Goal: Task Accomplishment & Management: Complete application form

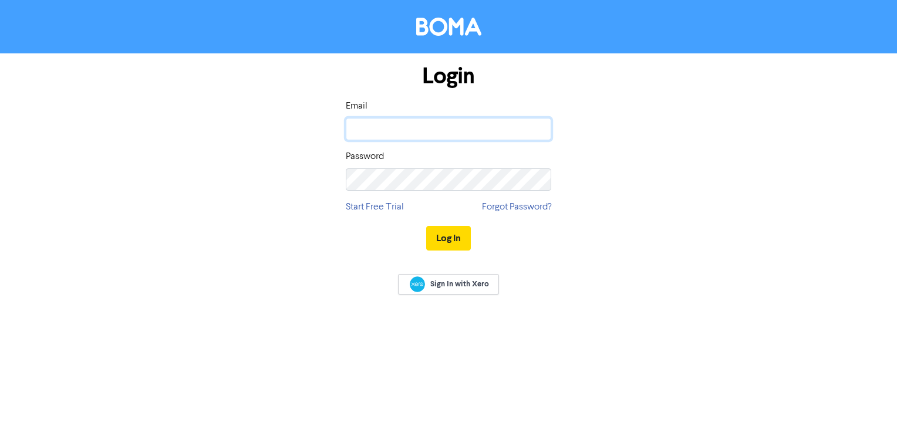
click at [394, 127] on input "email" at bounding box center [448, 129] width 205 height 22
type input "[EMAIL_ADDRESS][DOMAIN_NAME]"
click at [465, 238] on button "Log In" at bounding box center [448, 238] width 45 height 25
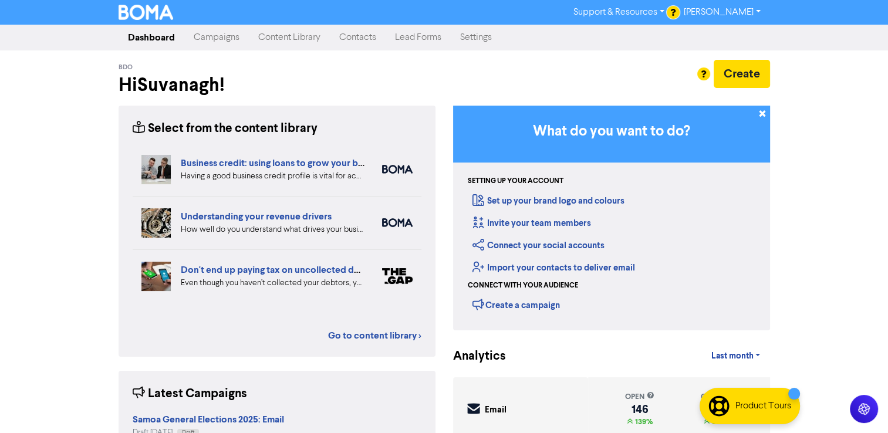
click at [363, 33] on link "Contacts" at bounding box center [358, 37] width 56 height 23
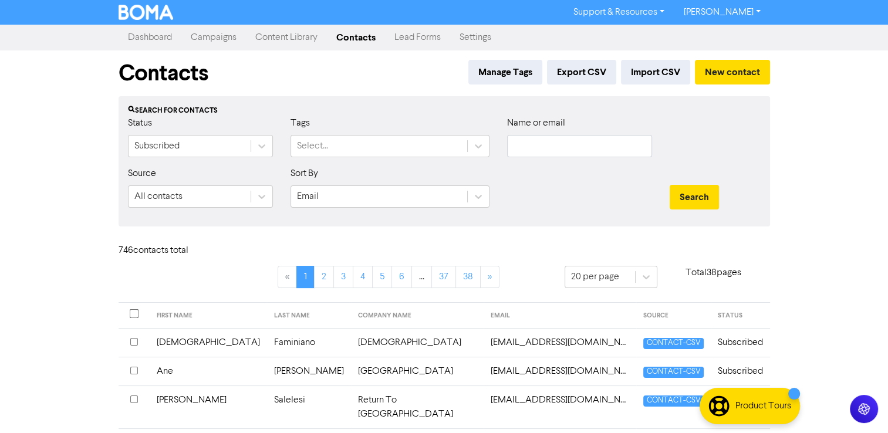
click at [622, 160] on div "Name or email" at bounding box center [579, 141] width 163 height 50
click at [597, 153] on input "text" at bounding box center [579, 146] width 145 height 22
click at [670, 185] on button "Search" at bounding box center [694, 197] width 49 height 25
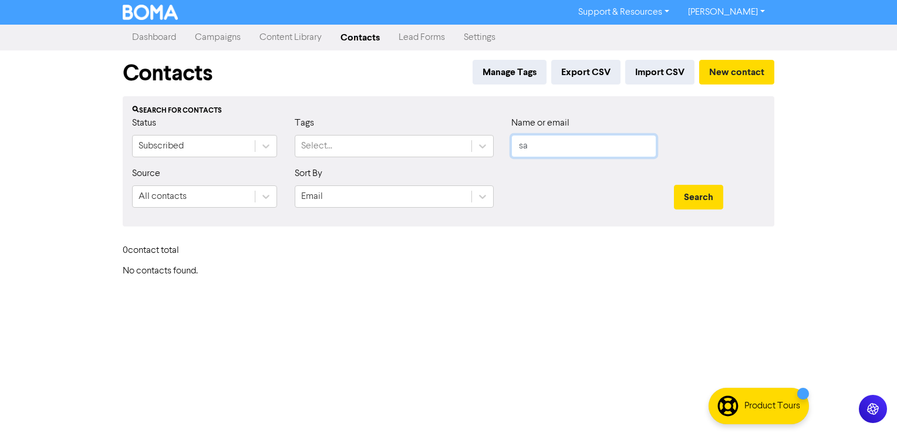
type input "s"
click at [674, 185] on button "Search" at bounding box center [698, 197] width 49 height 25
drag, startPoint x: 545, startPoint y: 143, endPoint x: 490, endPoint y: 147, distance: 54.7
click at [490, 147] on div "Status Subscribed Tags Select... Name or email iresha" at bounding box center [448, 141] width 650 height 50
click at [674, 185] on button "Search" at bounding box center [698, 197] width 49 height 25
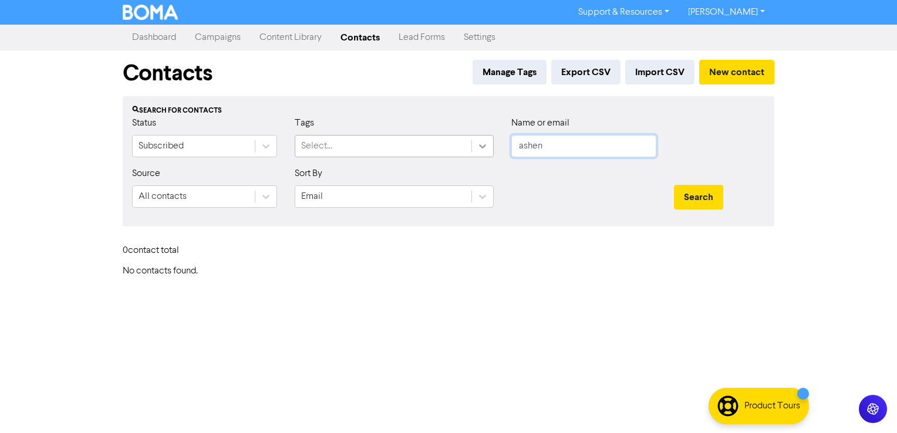
drag, startPoint x: 559, startPoint y: 137, endPoint x: 474, endPoint y: 141, distance: 85.2
click at [474, 141] on div "Status Subscribed Tags Select... Name or email ashen" at bounding box center [448, 141] width 650 height 50
click at [674, 185] on button "Search" at bounding box center [698, 197] width 49 height 25
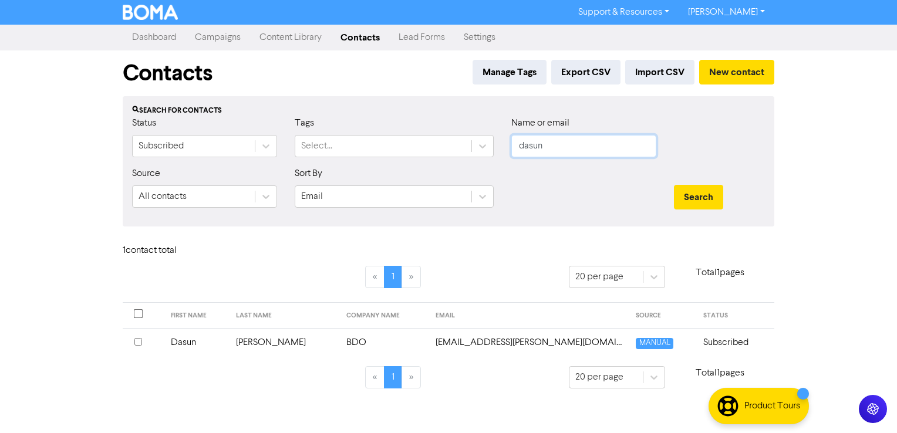
click at [674, 185] on button "Search" at bounding box center [698, 197] width 49 height 25
click at [143, 337] on div at bounding box center [143, 343] width 18 height 14
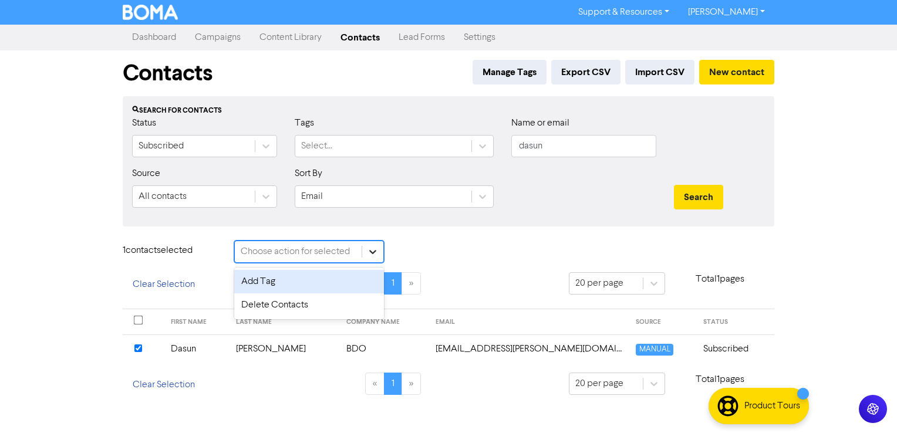
click at [369, 259] on div at bounding box center [372, 251] width 21 height 21
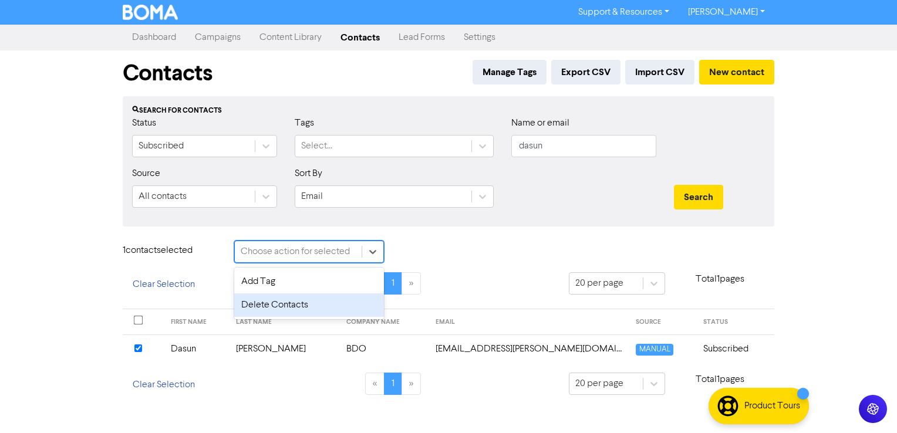
click at [303, 296] on div "Delete Contacts" at bounding box center [309, 304] width 150 height 23
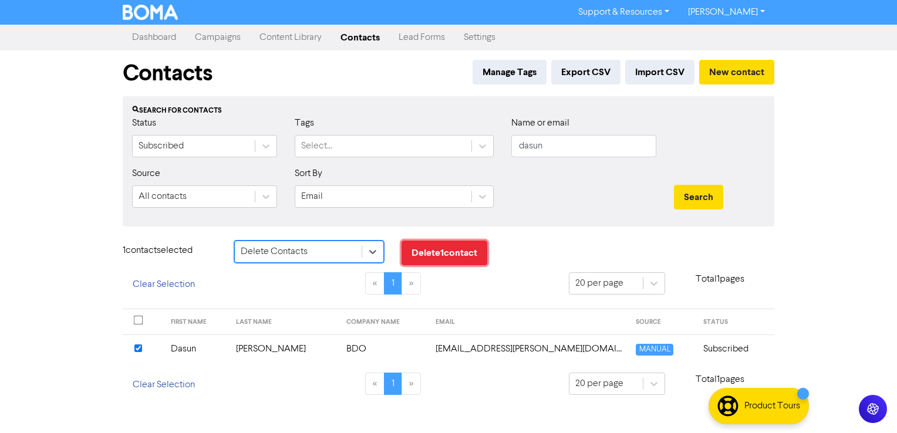
click at [438, 252] on button "Delete 1 contact" at bounding box center [444, 253] width 86 height 25
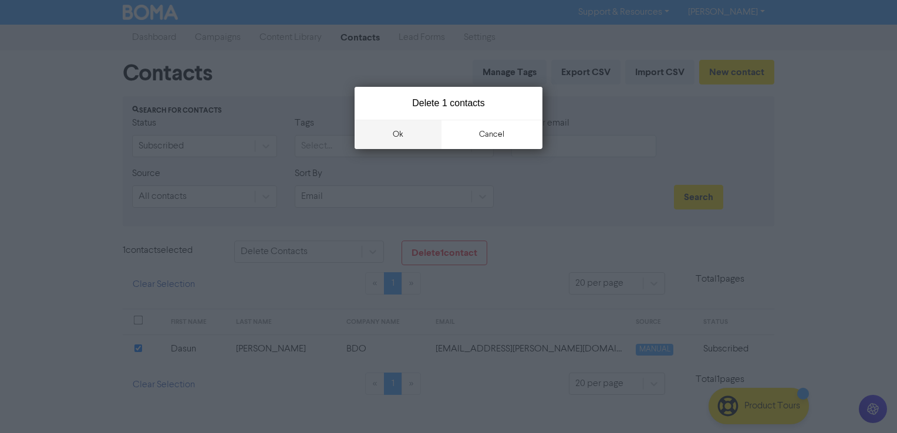
click at [421, 130] on button "ok" at bounding box center [397, 134] width 87 height 29
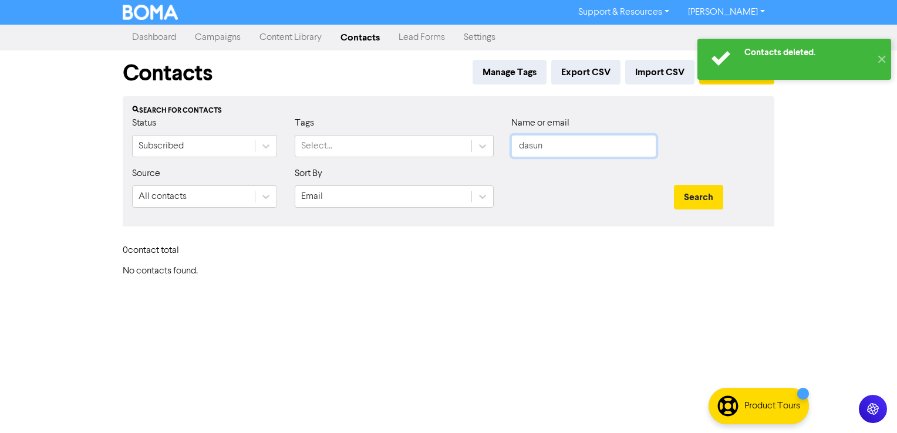
drag, startPoint x: 555, startPoint y: 143, endPoint x: 535, endPoint y: 144, distance: 19.4
click at [461, 137] on div "Status Subscribed Tags Select... Name or email dasun" at bounding box center [448, 141] width 650 height 50
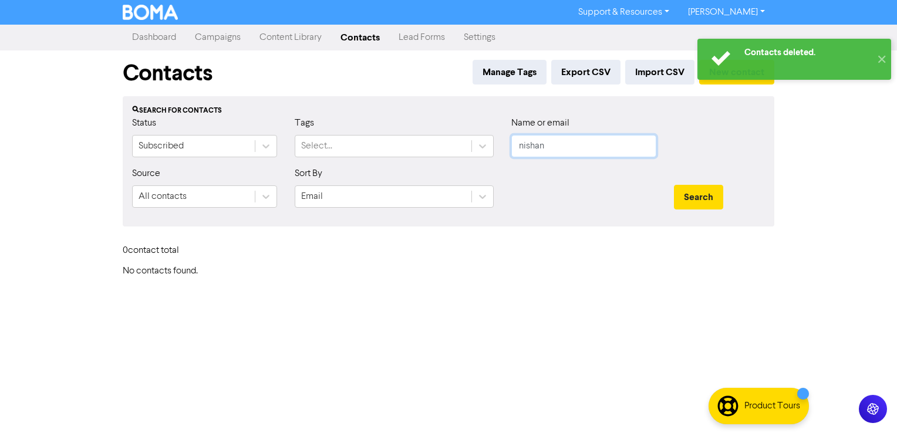
click at [674, 185] on button "Search" at bounding box center [698, 197] width 49 height 25
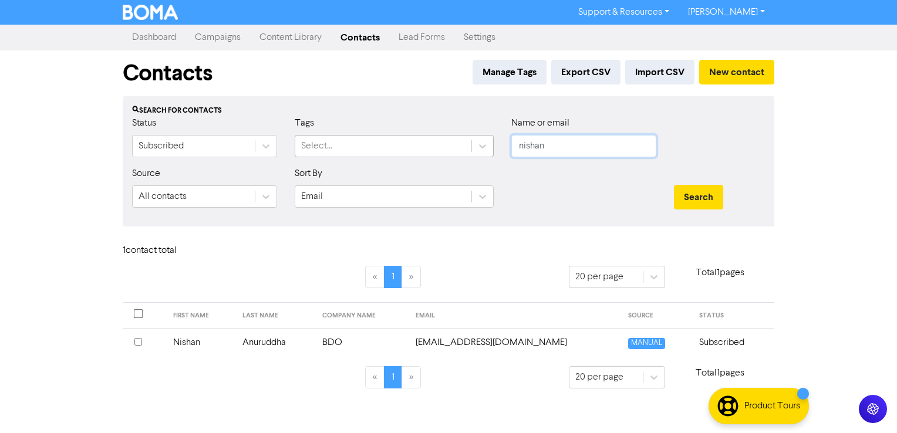
drag, startPoint x: 567, startPoint y: 150, endPoint x: 296, endPoint y: 143, distance: 271.3
click at [296, 143] on div "Status Subscribed Tags Select... Name or email nishan" at bounding box center [448, 141] width 650 height 50
type input "[PERSON_NAME]"
click at [674, 185] on button "Search" at bounding box center [698, 197] width 49 height 25
click at [718, 75] on button "New contact" at bounding box center [736, 72] width 75 height 25
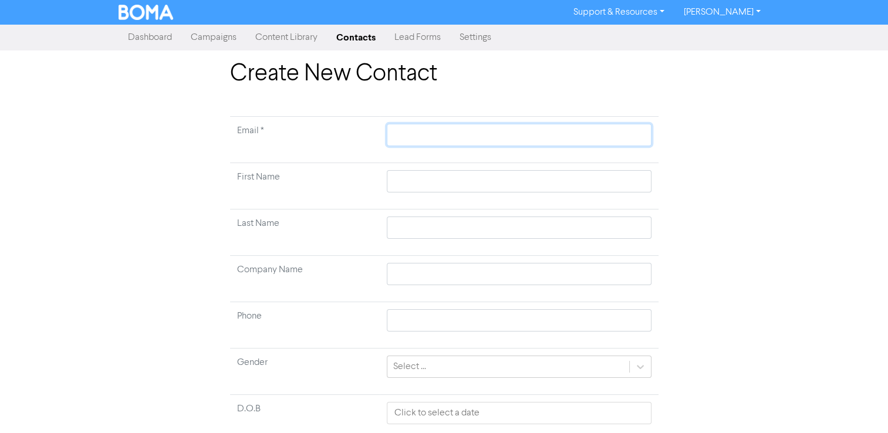
click at [455, 132] on input "text" at bounding box center [519, 135] width 264 height 22
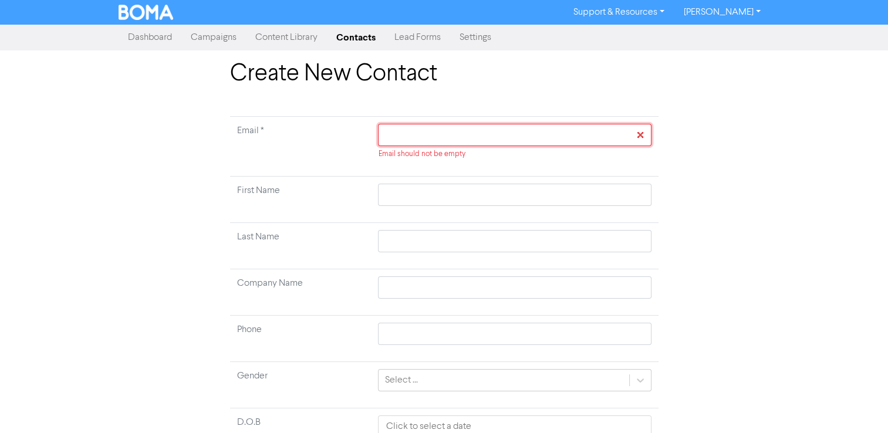
paste input "[EMAIL_ADDRESS][DOMAIN_NAME]"
type input "[EMAIL_ADDRESS][DOMAIN_NAME]"
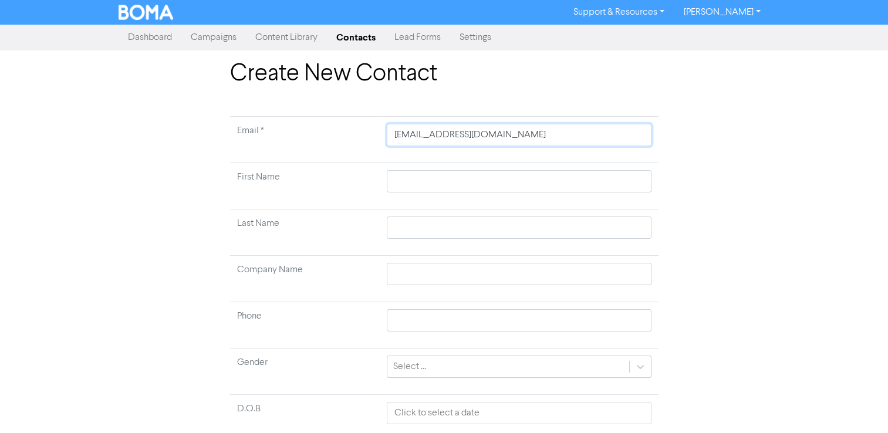
type input "[EMAIL_ADDRESS][DOMAIN_NAME]"
click at [417, 173] on input "text" at bounding box center [519, 181] width 264 height 22
paste input "[EMAIL_ADDRESS][DOMAIN_NAME]"
type input "[EMAIL_ADDRESS][DOMAIN_NAME]"
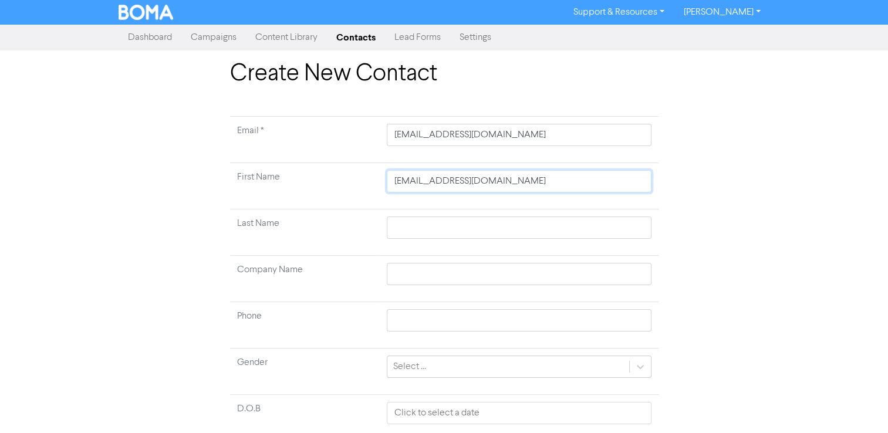
drag, startPoint x: 417, startPoint y: 182, endPoint x: 549, endPoint y: 179, distance: 132.7
click at [549, 179] on input "[EMAIL_ADDRESS][DOMAIN_NAME]" at bounding box center [519, 181] width 264 height 22
type input "iresha"
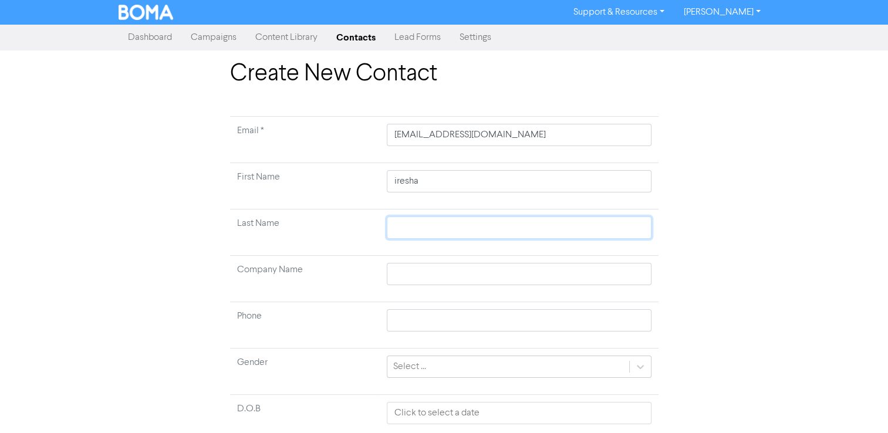
click at [485, 229] on input "text" at bounding box center [519, 228] width 264 height 22
paste input ".[EMAIL_ADDRESS][DOMAIN_NAME]"
type input ".[EMAIL_ADDRESS][DOMAIN_NAME]"
type input ".erandi@bdo.w"
type input ".erandi@bdo."
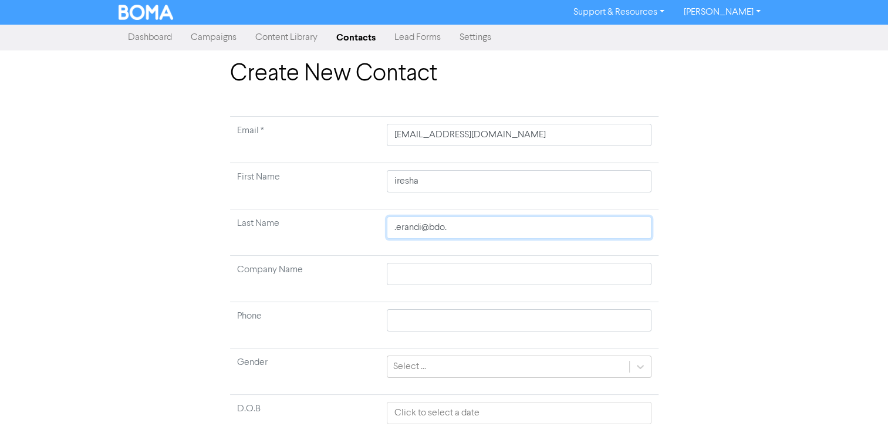
type input ".erandi@bdo"
type input ".erandi@bd"
type input ".erandi@b"
type input ".erandi@"
type input ".erandi"
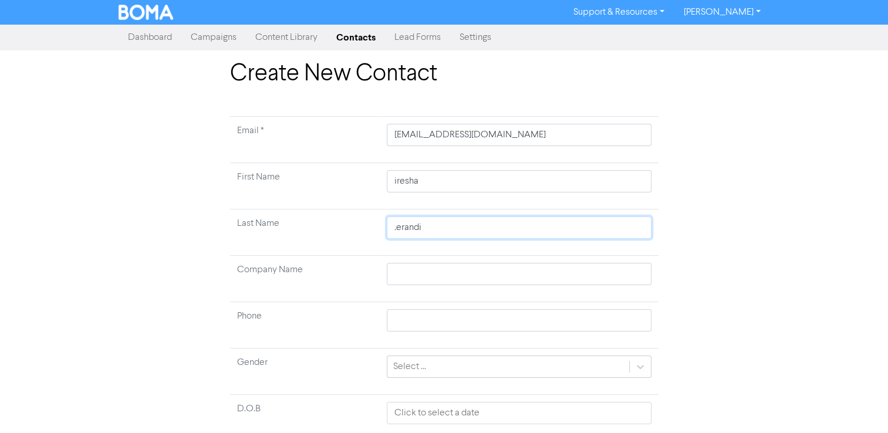
type input "erandi"
type input "[PERSON_NAME]"
type input "Erandi"
type input "[PERSON_NAME]"
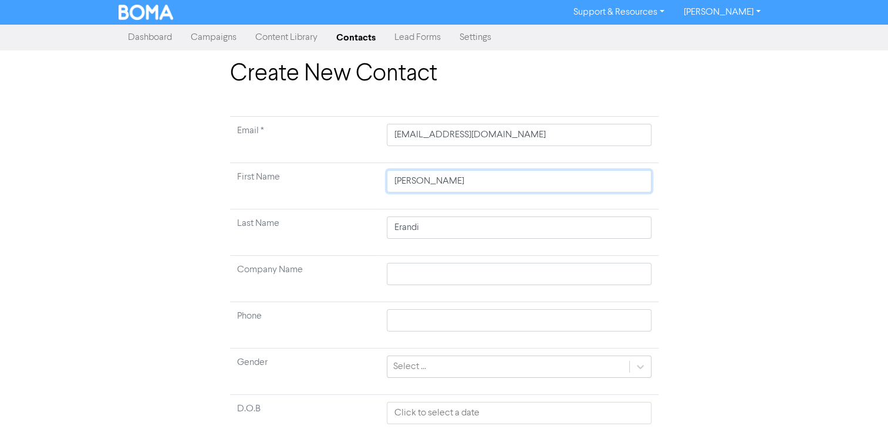
type input "[PERSON_NAME]"
click at [414, 265] on input "text" at bounding box center [519, 274] width 264 height 22
type input "n"
type input "b"
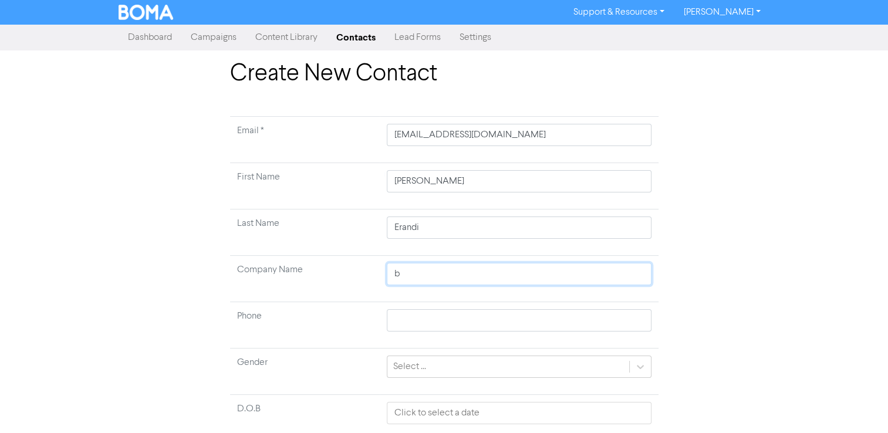
type input "bd"
type input "bdo"
type input "bd"
type input "b"
type input "B"
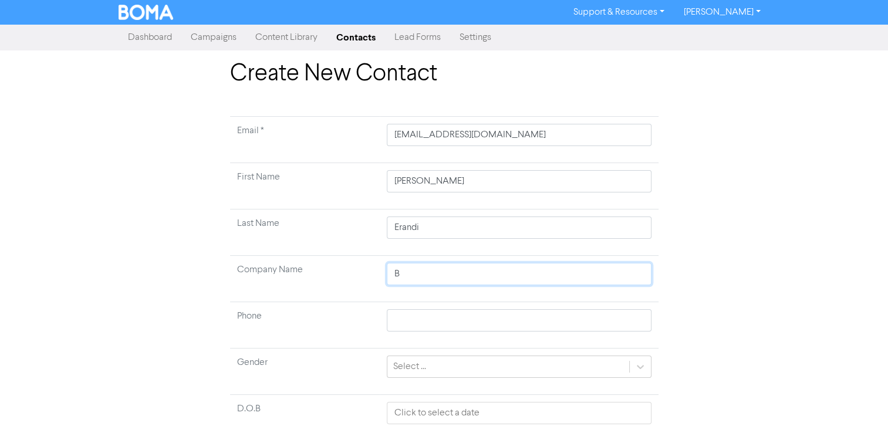
type input "BD"
type input "BDO"
click at [826, 198] on div "Create New Contact Email * [PERSON_NAME][EMAIL_ADDRESS][DOMAIN_NAME] First Name…" at bounding box center [444, 290] width 888 height 461
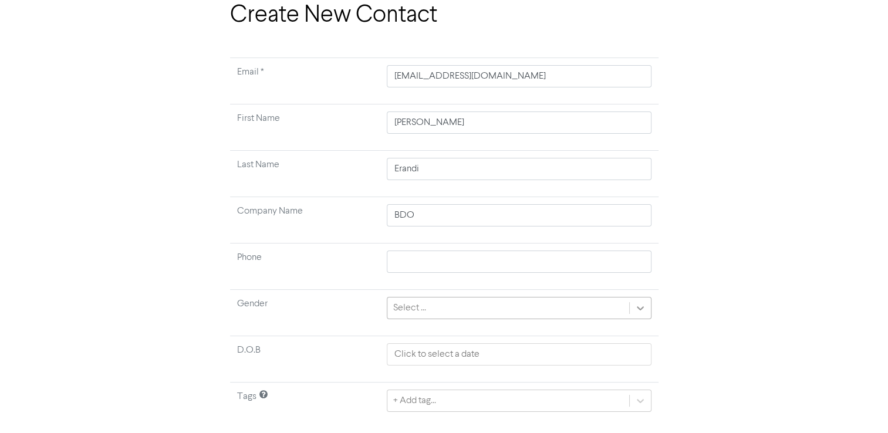
click at [637, 306] on icon at bounding box center [640, 308] width 7 height 4
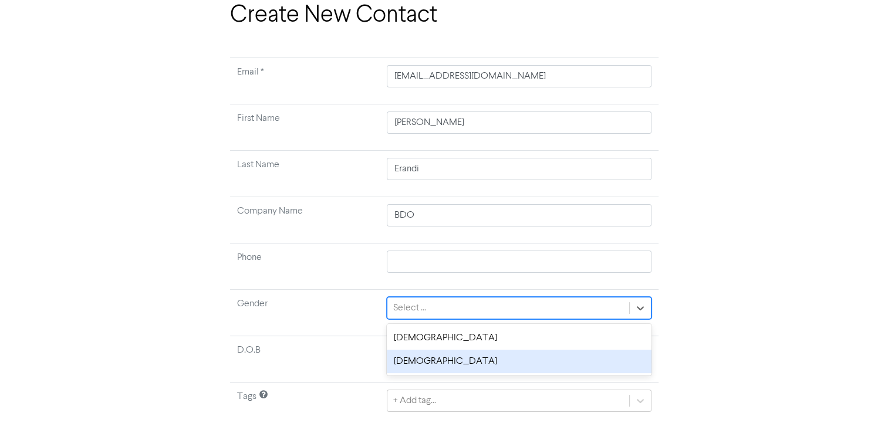
click at [561, 353] on div "[DEMOGRAPHIC_DATA]" at bounding box center [519, 361] width 264 height 23
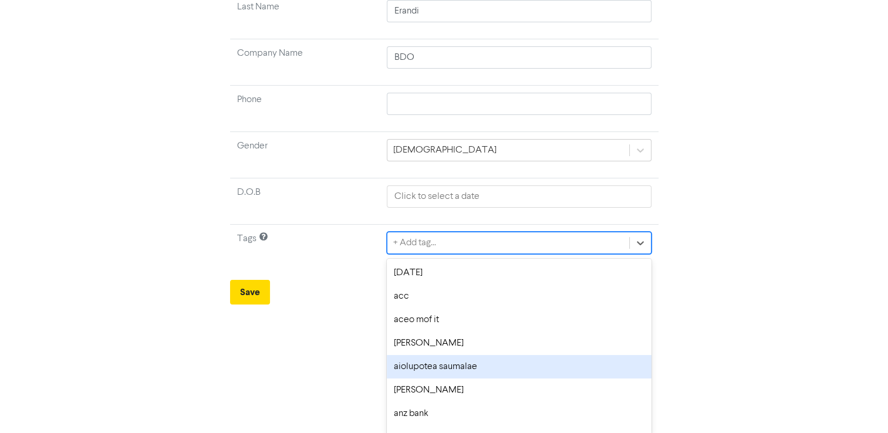
click at [539, 254] on div "option aiolupotea saumalae focused, 5 of 174. 174 results available. Use Up and…" at bounding box center [519, 243] width 264 height 22
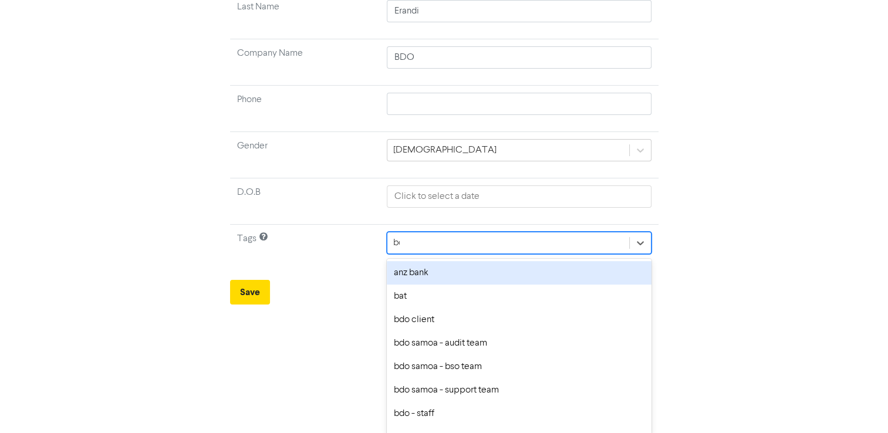
scroll to position [187, 0]
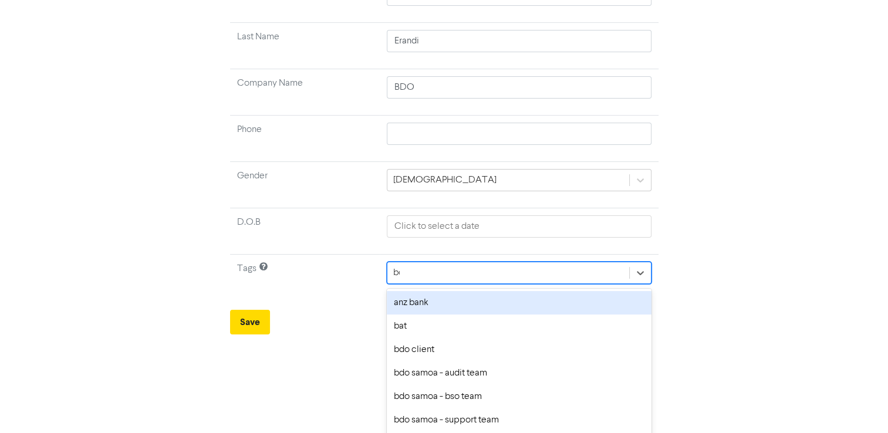
type input "bdo"
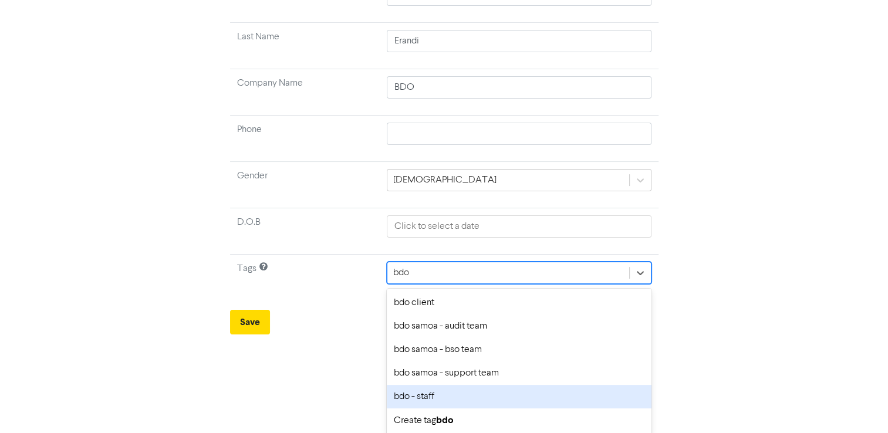
click at [453, 389] on div "bdo - staff" at bounding box center [519, 396] width 264 height 23
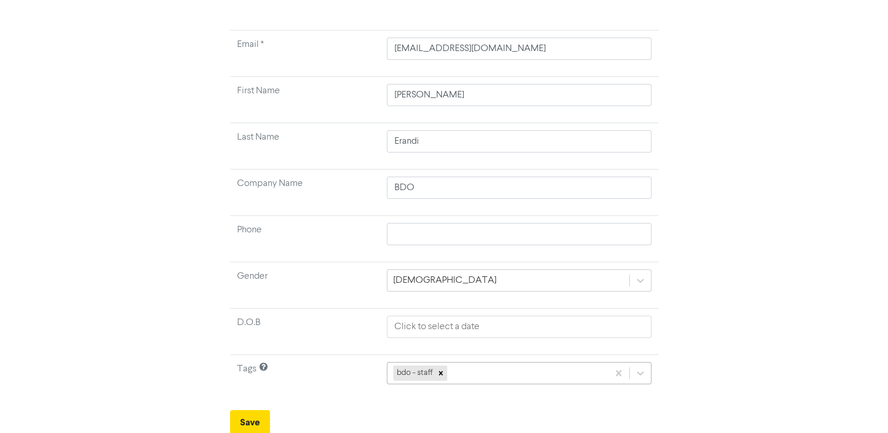
scroll to position [217, 0]
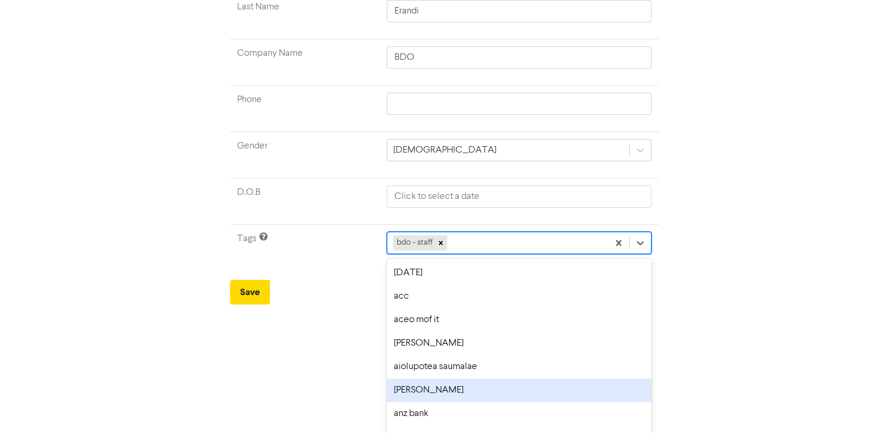
click at [470, 254] on div "option [PERSON_NAME] focused, 6 of 174. 173 results available. Use Up and Down …" at bounding box center [519, 243] width 264 height 22
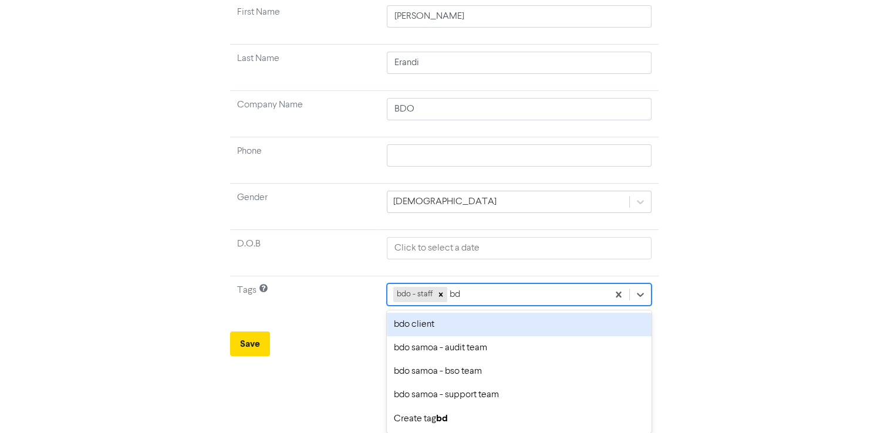
type input "bdo"
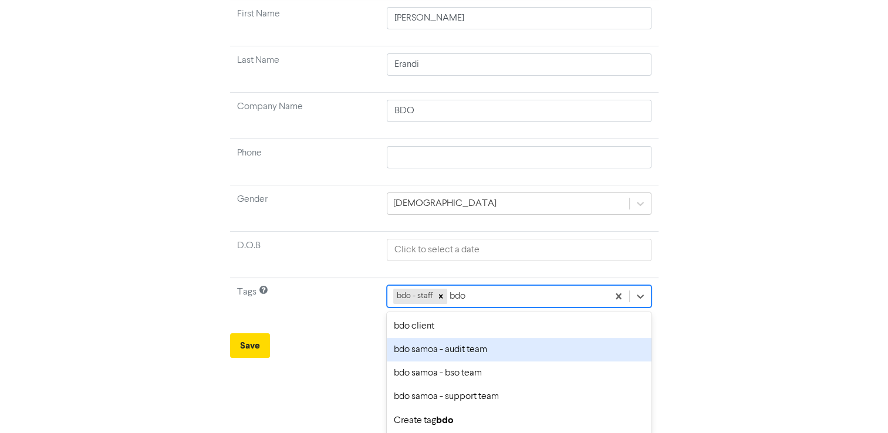
click at [453, 342] on div "bdo samoa - audit team" at bounding box center [519, 349] width 264 height 23
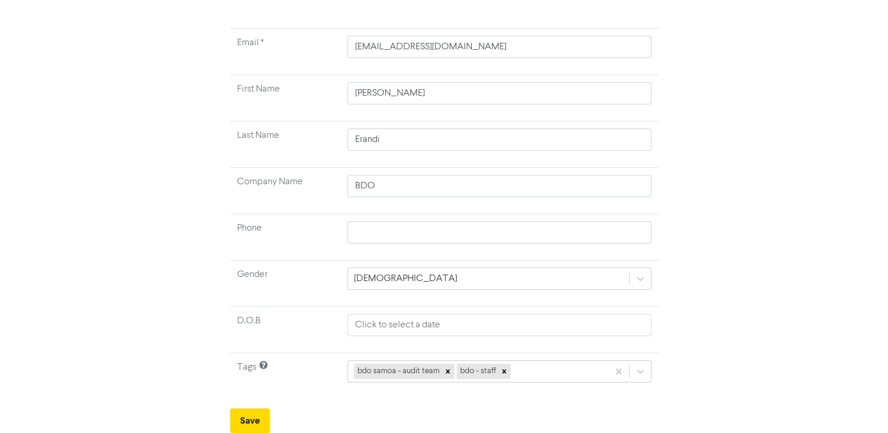
scroll to position [86, 0]
click at [506, 374] on div at bounding box center [504, 373] width 13 height 15
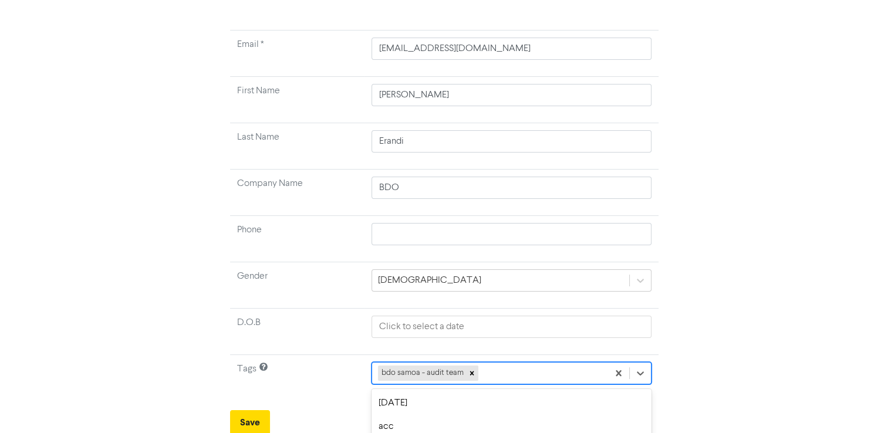
scroll to position [217, 0]
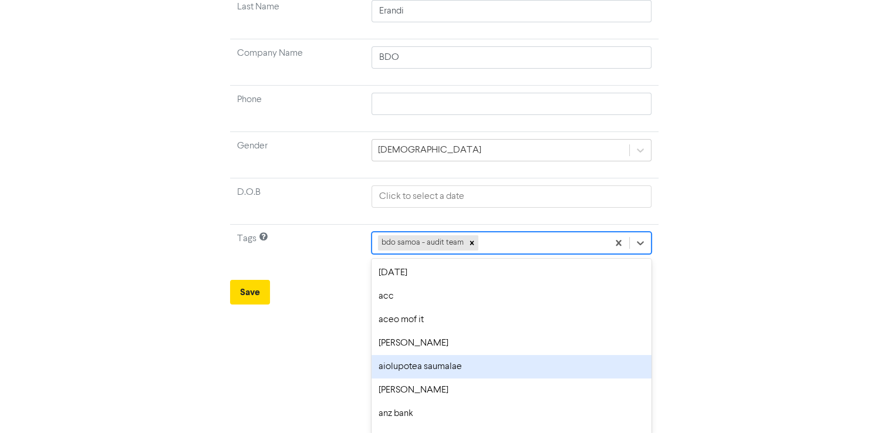
click at [506, 254] on div "option aiolupotea saumalae focused, 5 of 174. 173 results available. Use Up and…" at bounding box center [511, 243] width 279 height 22
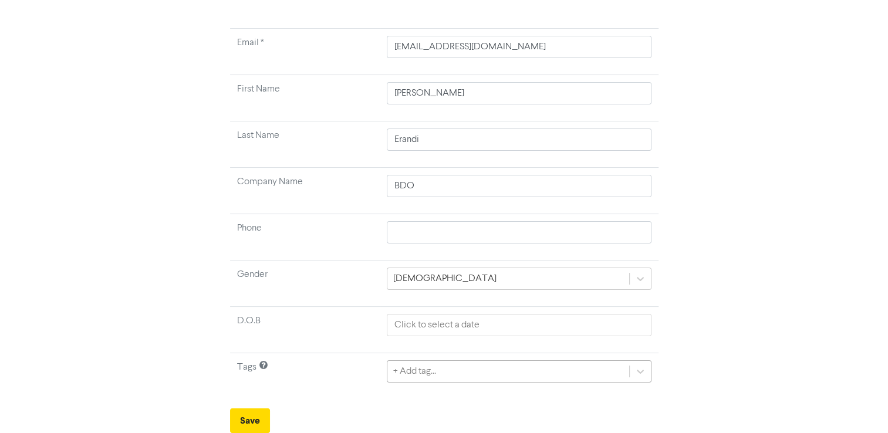
click at [493, 362] on div "+ Add tag..." at bounding box center [519, 371] width 264 height 22
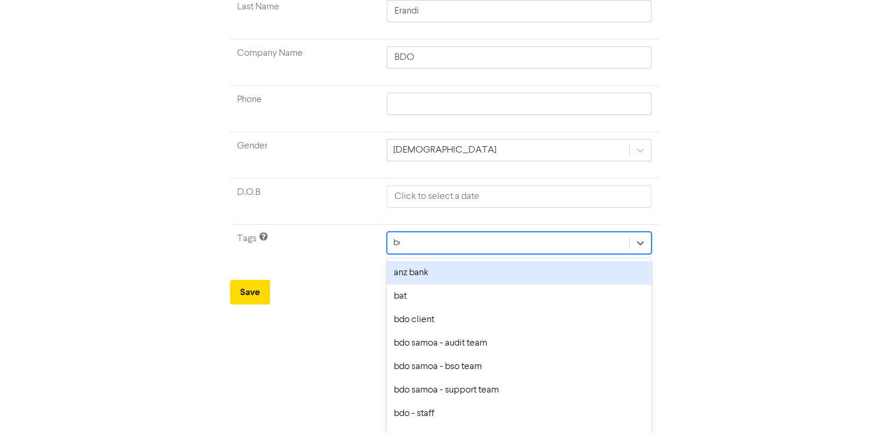
type input "bdo"
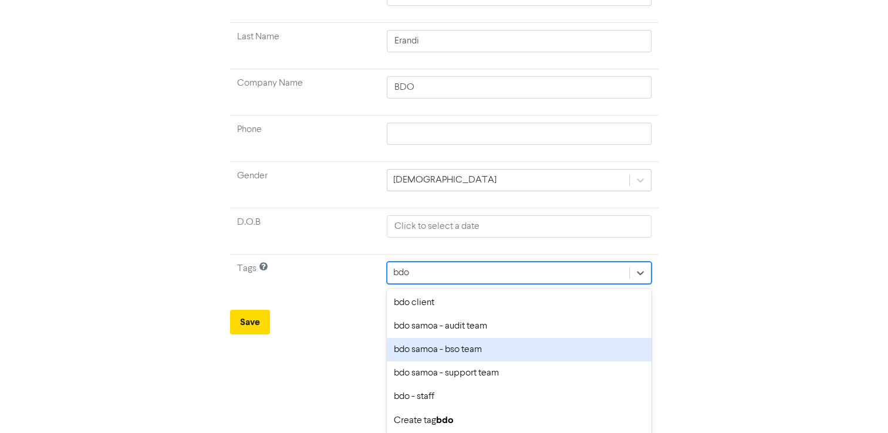
click at [476, 350] on div "bdo samoa - bso team" at bounding box center [519, 349] width 264 height 23
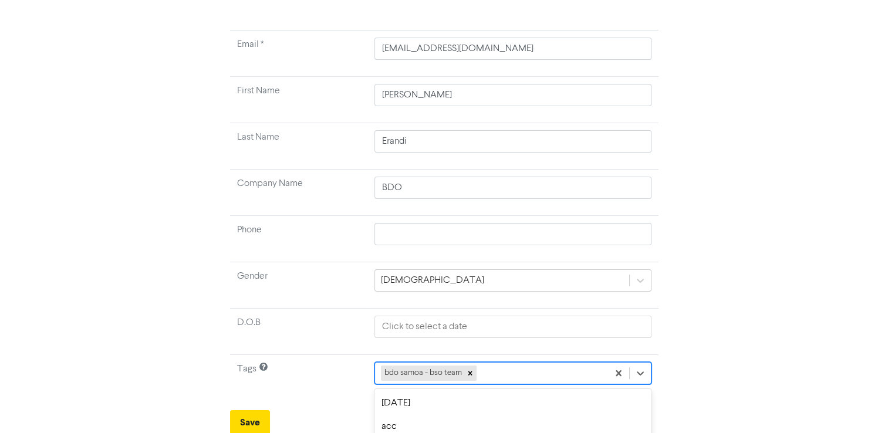
scroll to position [217, 0]
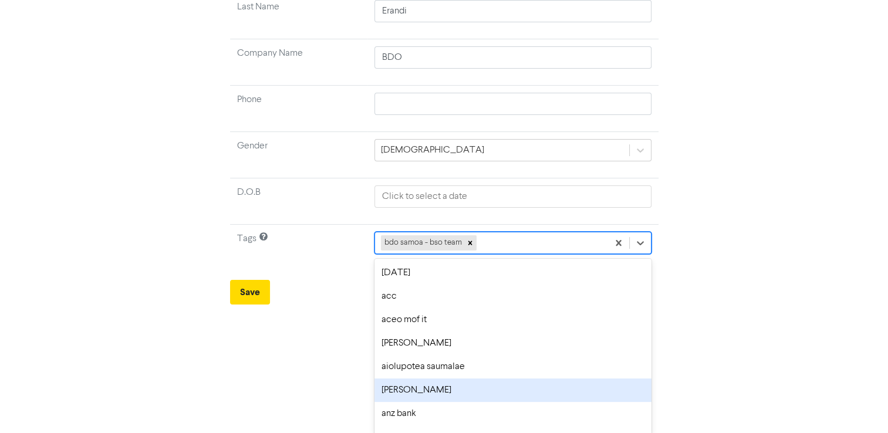
click at [499, 254] on div "option [PERSON_NAME] focused, 6 of 174. 173 results available. Use Up and Down …" at bounding box center [512, 243] width 277 height 22
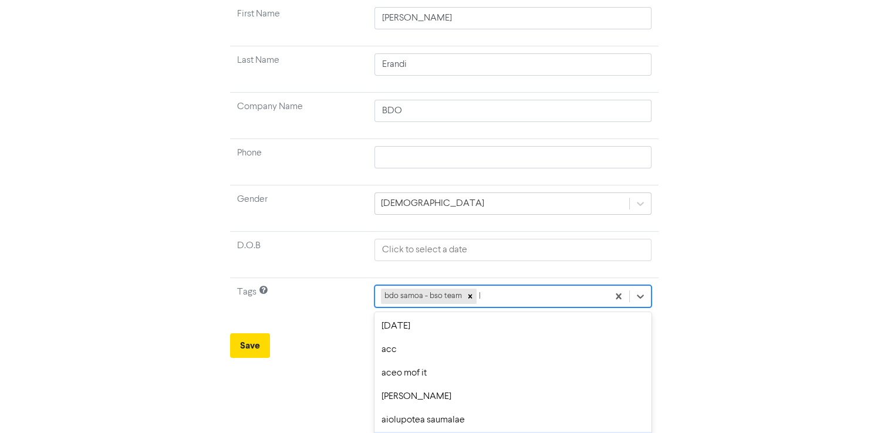
type input "bdo"
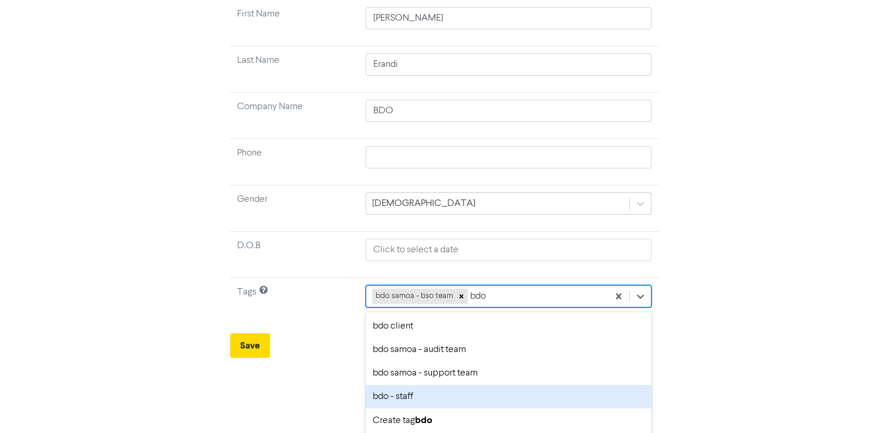
click at [426, 397] on div "bdo - staff" at bounding box center [508, 396] width 285 height 23
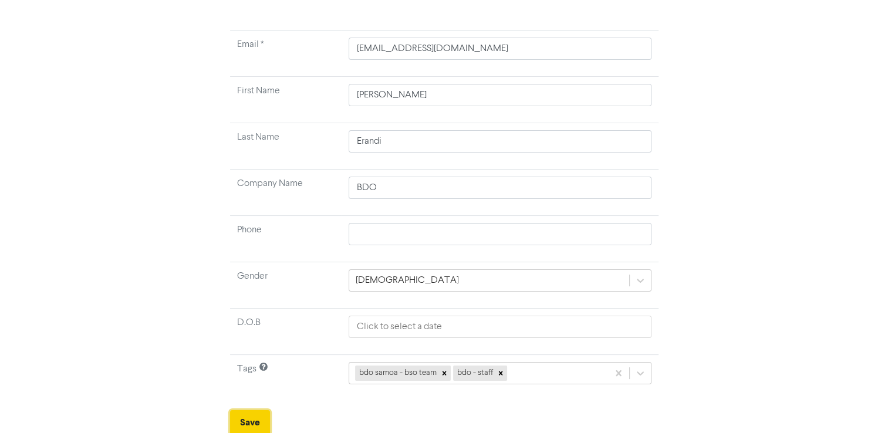
click at [258, 419] on button "Save" at bounding box center [250, 422] width 40 height 25
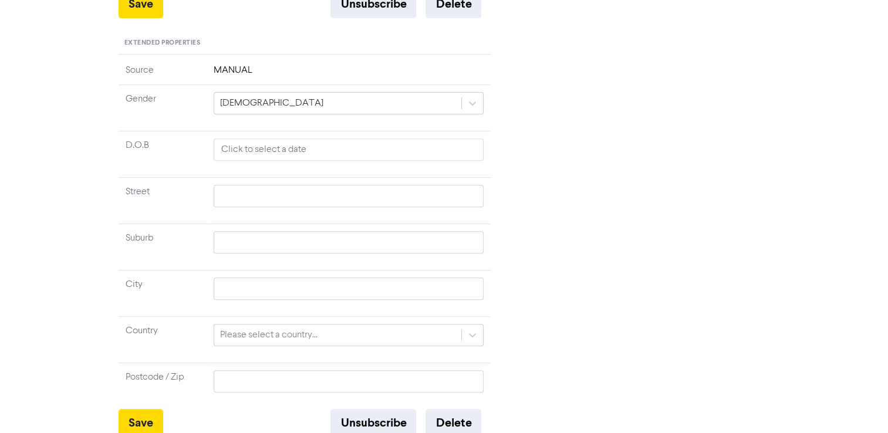
scroll to position [430, 0]
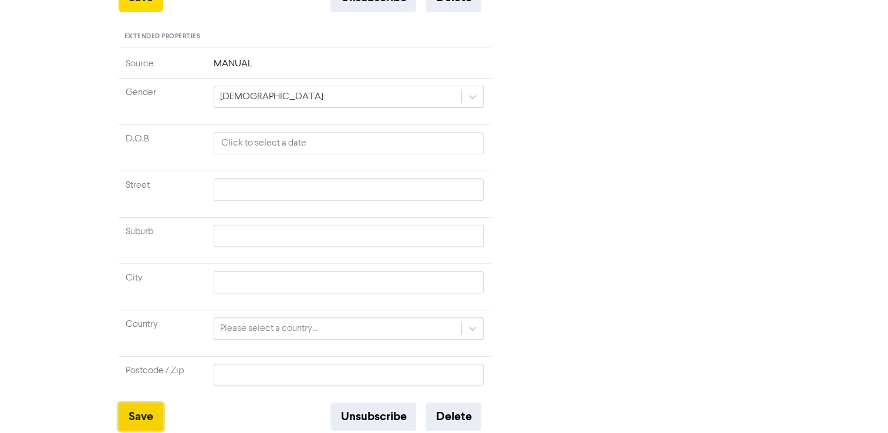
click at [146, 412] on button "Save" at bounding box center [141, 417] width 45 height 28
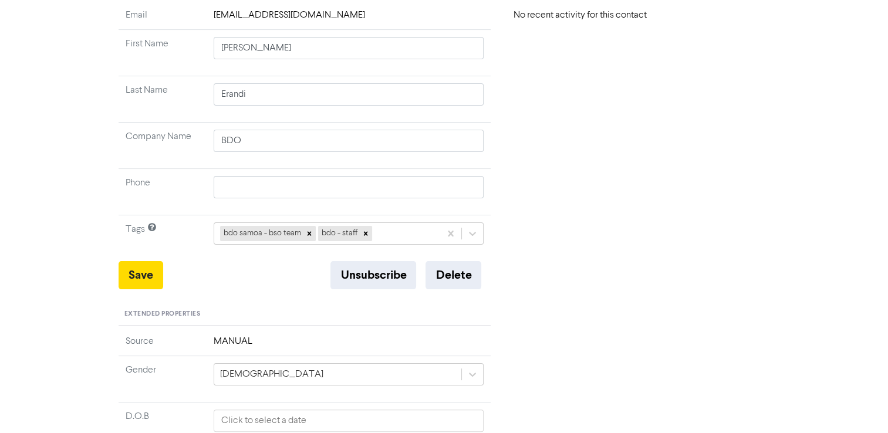
scroll to position [0, 0]
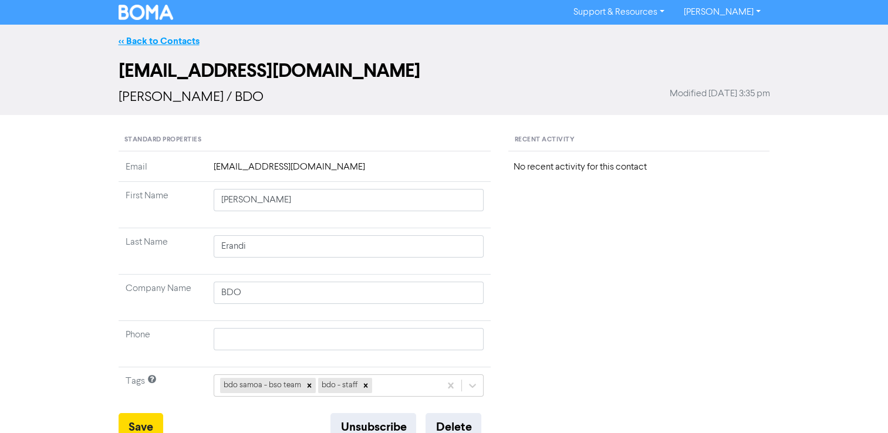
click at [169, 42] on link "<< Back to Contacts" at bounding box center [159, 41] width 81 height 12
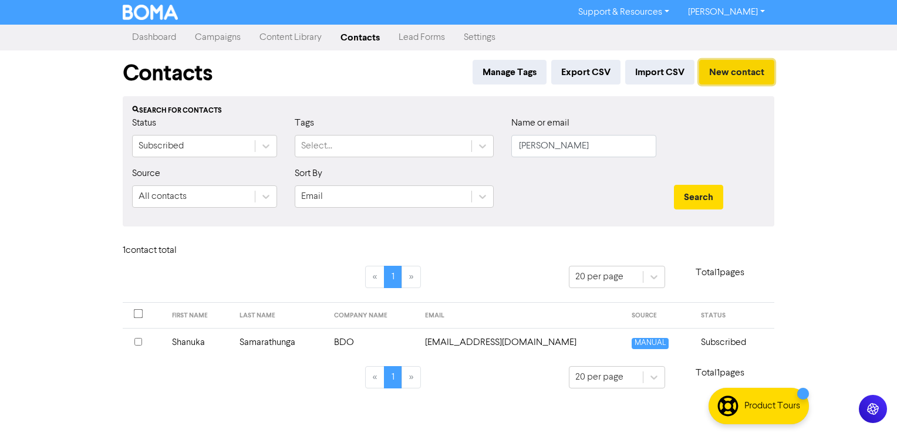
click at [737, 74] on button "New contact" at bounding box center [736, 72] width 75 height 25
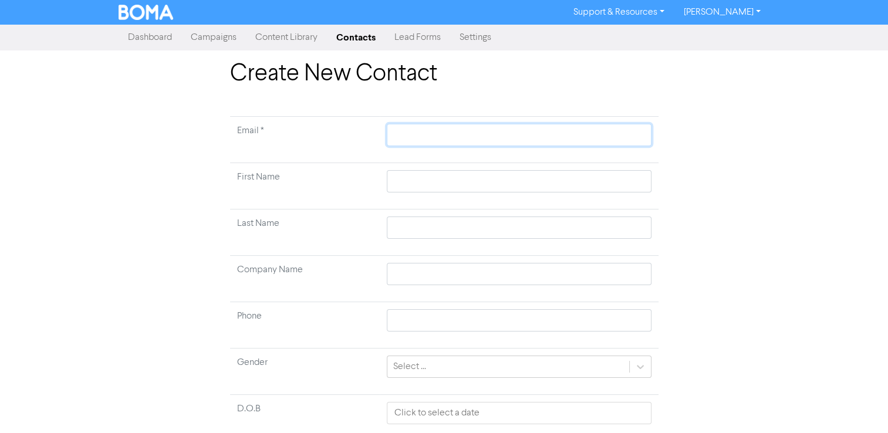
click at [412, 140] on input "text" at bounding box center [519, 135] width 264 height 22
paste input "[EMAIL_ADDRESS][PERSON_NAME][DOMAIN_NAME]"
type input "[EMAIL_ADDRESS][PERSON_NAME][DOMAIN_NAME]"
click at [418, 180] on input "text" at bounding box center [519, 181] width 264 height 22
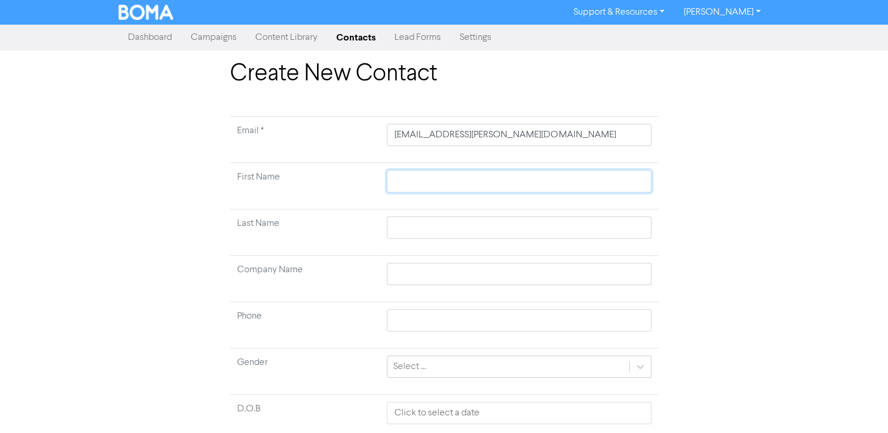
paste input "[EMAIL_ADDRESS][PERSON_NAME][DOMAIN_NAME]"
type input "[EMAIL_ADDRESS][PERSON_NAME][DOMAIN_NAME]"
drag, startPoint x: 417, startPoint y: 179, endPoint x: 655, endPoint y: 183, distance: 238.3
click at [655, 183] on td "[EMAIL_ADDRESS][PERSON_NAME][DOMAIN_NAME]" at bounding box center [519, 186] width 278 height 46
type input "ashen"
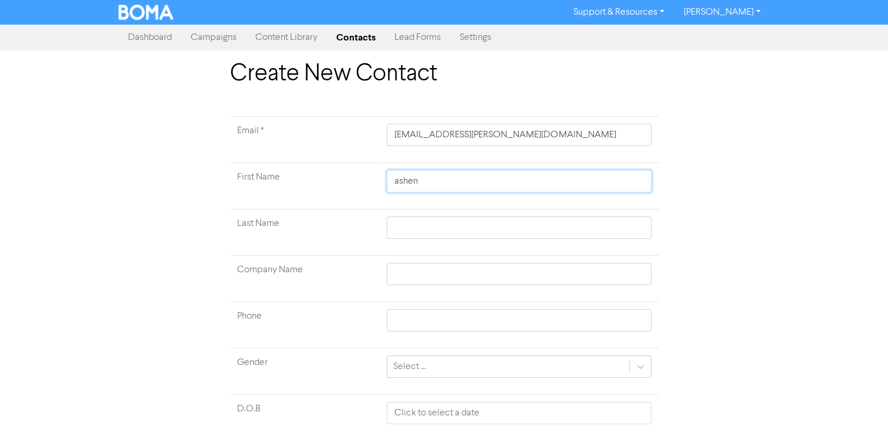
type input "ashen"
click at [542, 218] on input "text" at bounding box center [519, 228] width 264 height 22
paste input ".[PERSON_NAME][EMAIL_ADDRESS][DOMAIN_NAME]"
type input ".[PERSON_NAME][EMAIL_ADDRESS][DOMAIN_NAME]"
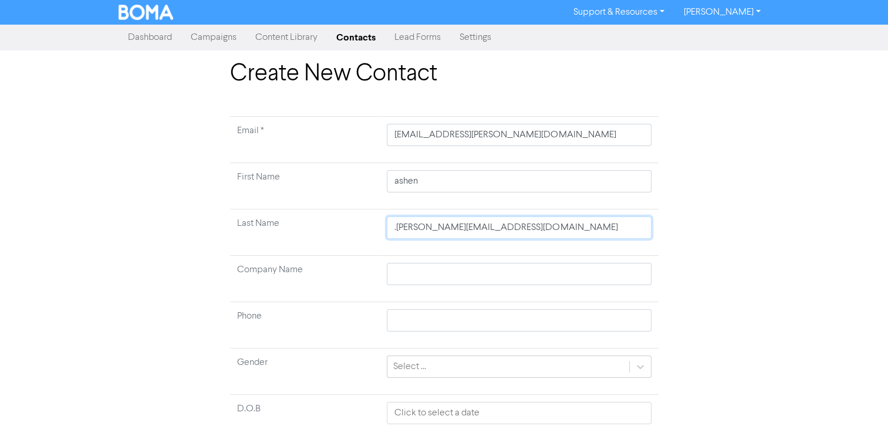
drag, startPoint x: 427, startPoint y: 231, endPoint x: 475, endPoint y: 226, distance: 49.0
click at [475, 226] on input ".[PERSON_NAME][EMAIL_ADDRESS][DOMAIN_NAME]" at bounding box center [519, 228] width 264 height 22
type input ".[PERSON_NAME]"
type input "[PERSON_NAME]"
type input "odrigo"
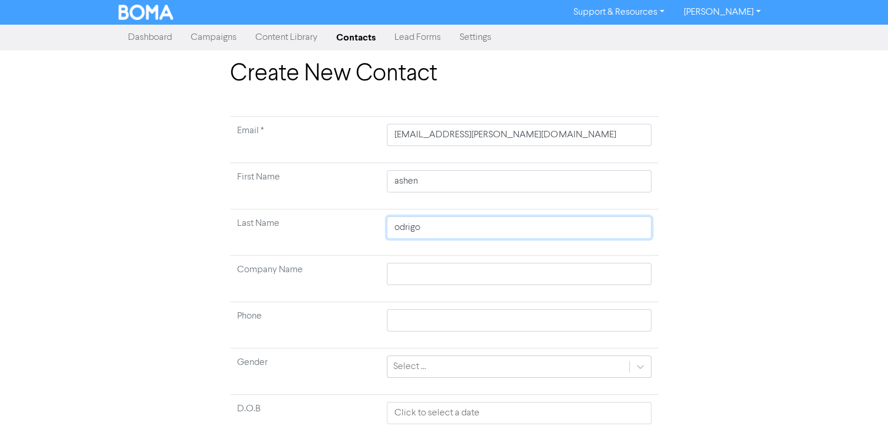
type input "[PERSON_NAME]"
drag, startPoint x: 398, startPoint y: 185, endPoint x: 387, endPoint y: 183, distance: 10.7
click at [387, 183] on input "ashen" at bounding box center [519, 181] width 264 height 22
type input "[DEMOGRAPHIC_DATA]"
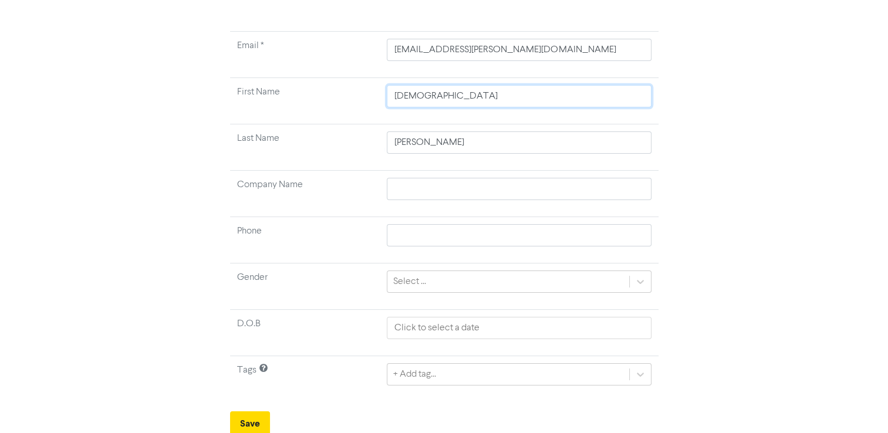
scroll to position [86, 0]
type input "[DEMOGRAPHIC_DATA]"
click at [427, 184] on input "text" at bounding box center [519, 188] width 264 height 22
type input "BDO"
click at [640, 280] on icon at bounding box center [640, 281] width 12 height 12
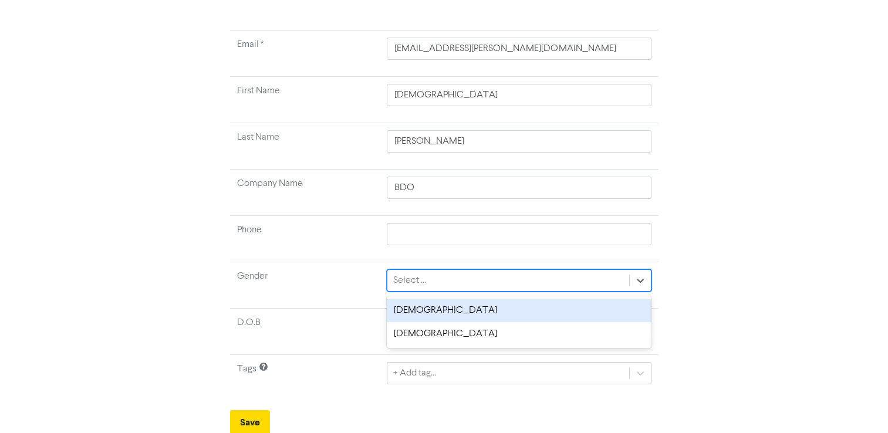
click at [612, 312] on div "[DEMOGRAPHIC_DATA]" at bounding box center [519, 310] width 264 height 23
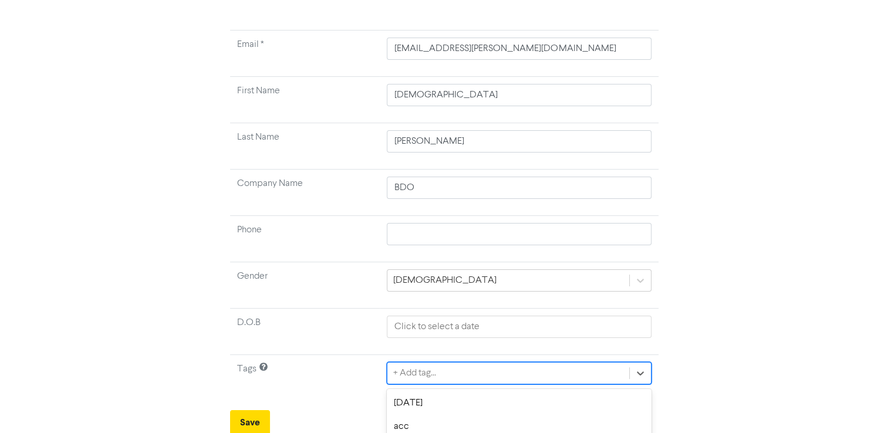
scroll to position [217, 0]
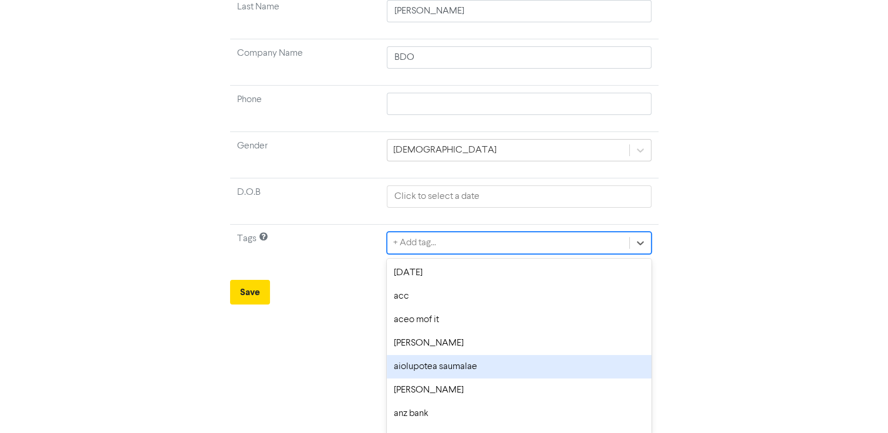
click at [588, 254] on div "option aiolupotea saumalae focused, 5 of 174. 174 results available. Use Up and…" at bounding box center [519, 243] width 264 height 22
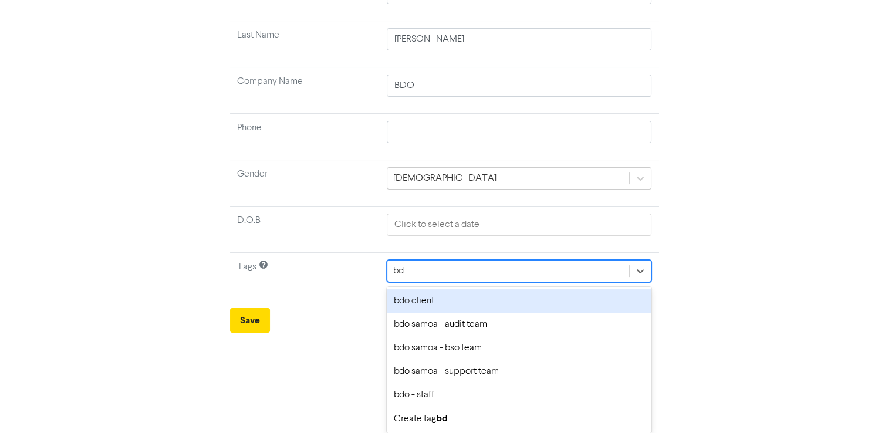
type input "bdo"
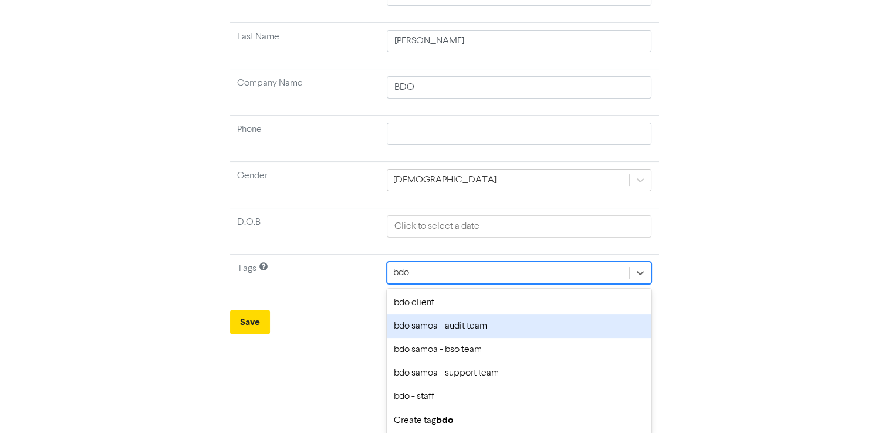
click at [506, 332] on div "bdo samoa - audit team" at bounding box center [519, 326] width 264 height 23
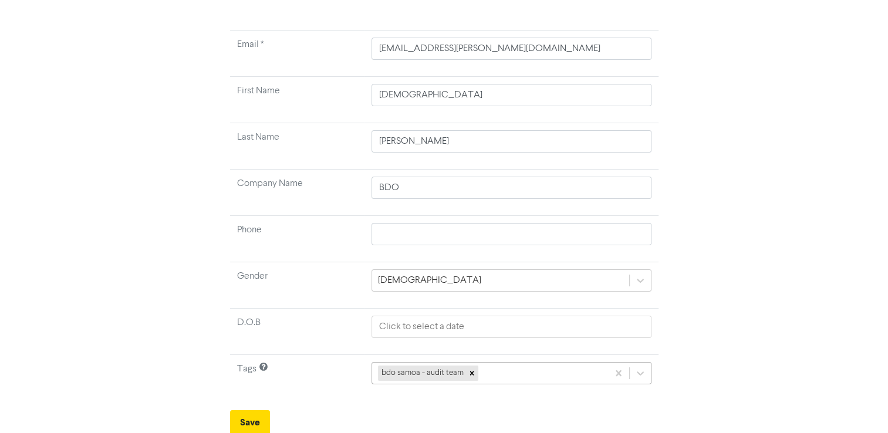
scroll to position [217, 0]
click at [494, 363] on div "bdo samoa - audit team" at bounding box center [511, 371] width 279 height 22
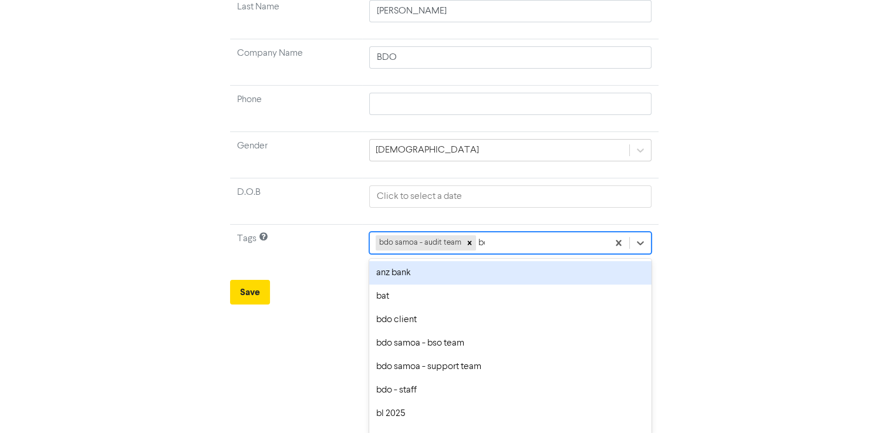
type input "bdo"
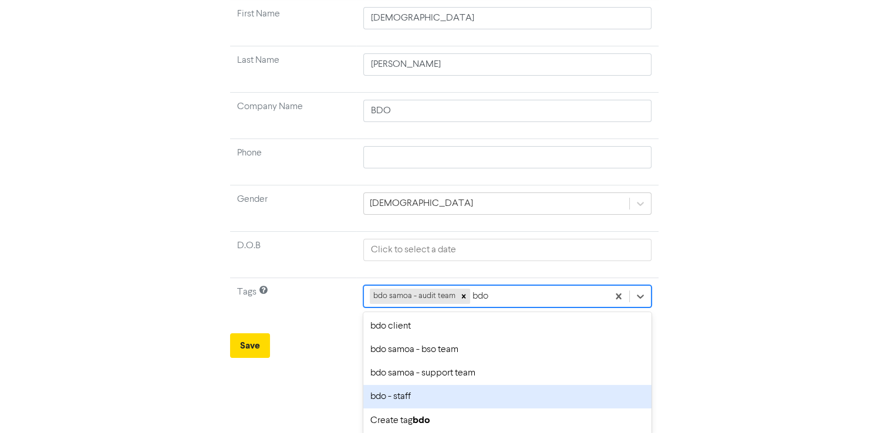
click at [443, 389] on div "bdo - staff" at bounding box center [507, 396] width 288 height 23
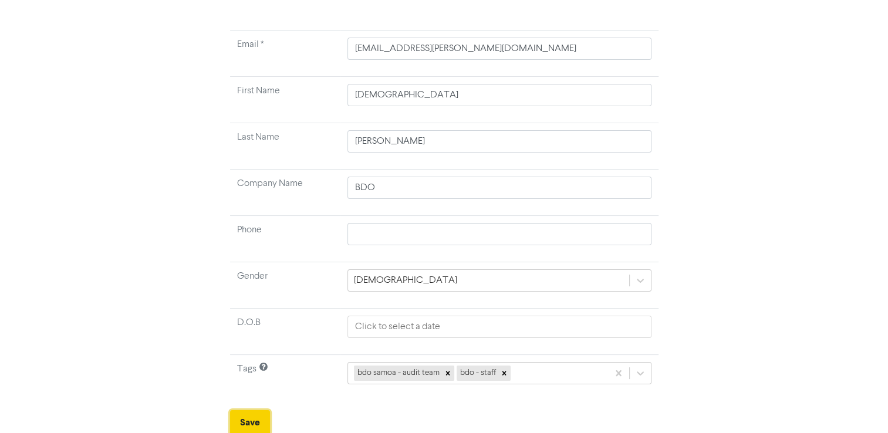
click at [242, 417] on button "Save" at bounding box center [250, 422] width 40 height 25
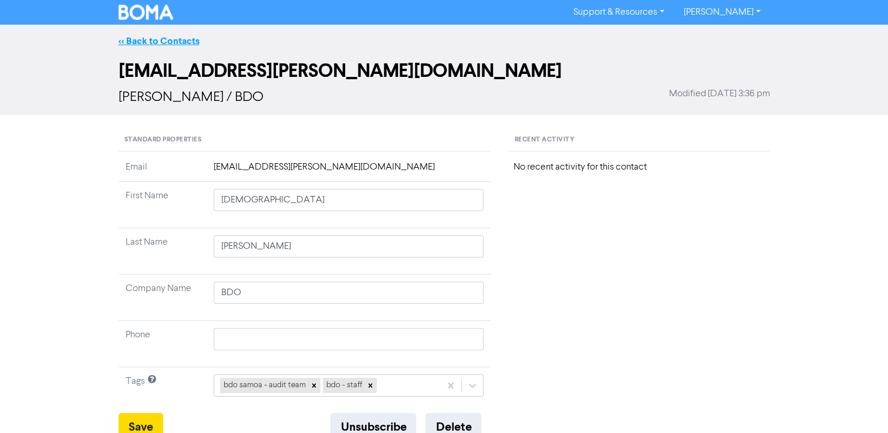
click at [171, 43] on link "<< Back to Contacts" at bounding box center [159, 41] width 81 height 12
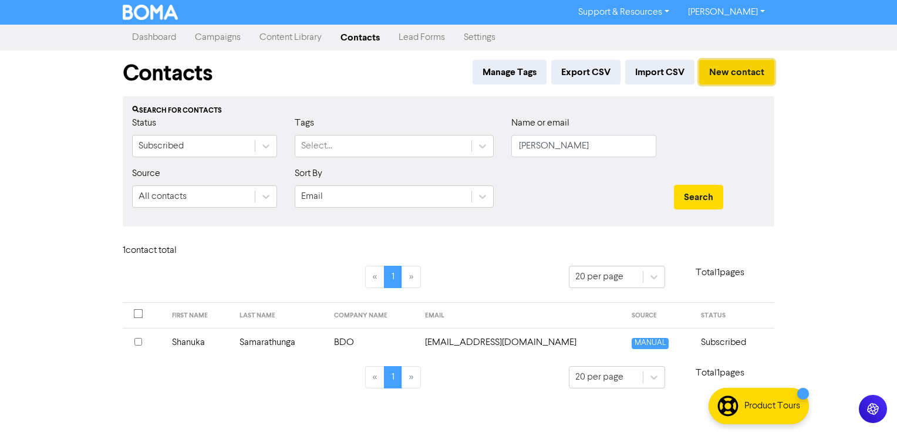
click at [755, 74] on button "New contact" at bounding box center [736, 72] width 75 height 25
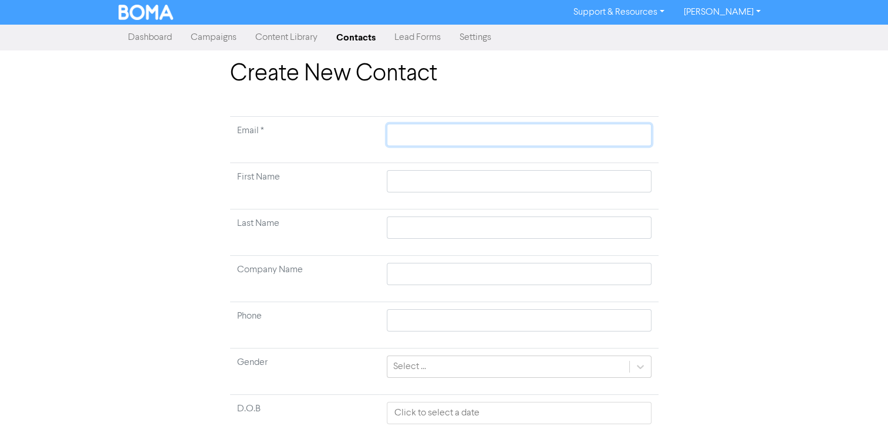
click at [533, 126] on input "text" at bounding box center [519, 135] width 264 height 22
paste input "[EMAIL_ADDRESS][DOMAIN_NAME]"
type input "[EMAIL_ADDRESS][DOMAIN_NAME]"
click at [436, 180] on input "text" at bounding box center [519, 181] width 264 height 22
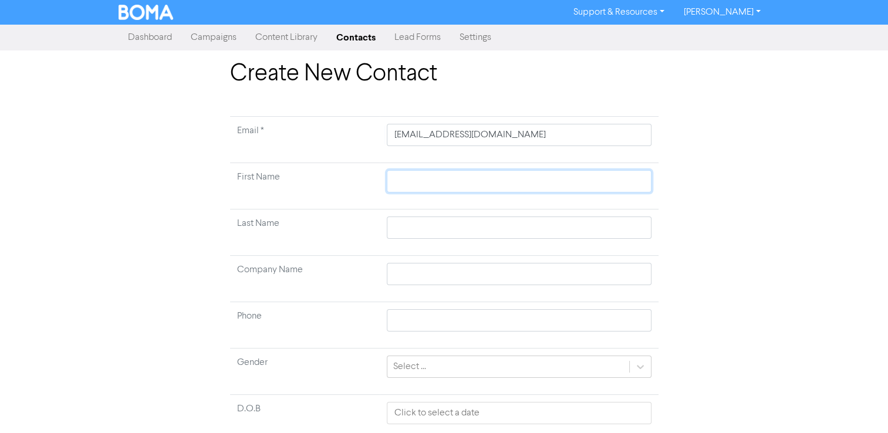
paste input "[EMAIL_ADDRESS][DOMAIN_NAME]"
type input "[EMAIL_ADDRESS][DOMAIN_NAME]"
click at [430, 222] on input "text" at bounding box center [519, 228] width 264 height 22
paste input "[EMAIL_ADDRESS][DOMAIN_NAME]"
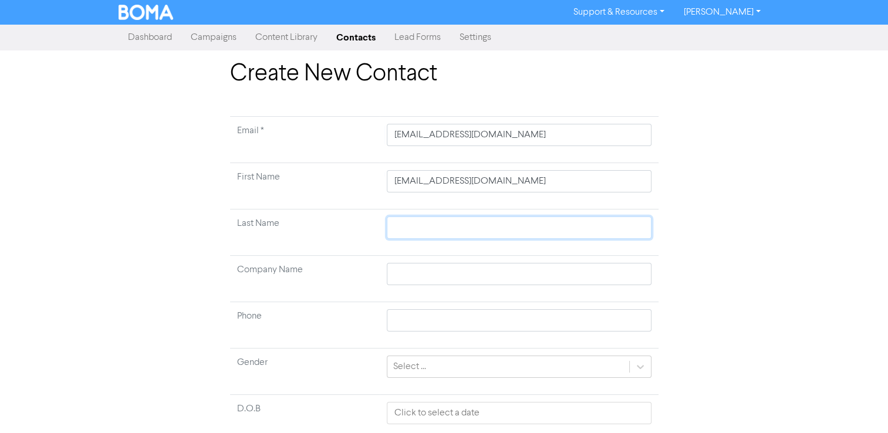
type input "[EMAIL_ADDRESS][DOMAIN_NAME]"
drag, startPoint x: 430, startPoint y: 230, endPoint x: 350, endPoint y: 217, distance: 80.3
click at [350, 217] on tr "Last Name [PERSON_NAME][EMAIL_ADDRESS][DOMAIN_NAME]" at bounding box center [444, 233] width 428 height 46
type input "[EMAIL_ADDRESS][DOMAIN_NAME]"
drag, startPoint x: 428, startPoint y: 184, endPoint x: 671, endPoint y: 222, distance: 246.4
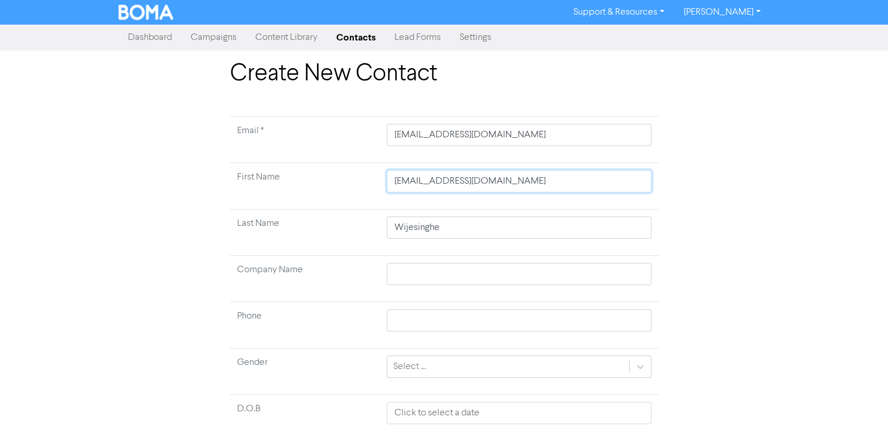
click at [671, 222] on div "Create New Contact Email * [EMAIL_ADDRESS][PERSON_NAME][DOMAIN_NAME] First Name…" at bounding box center [444, 290] width 669 height 461
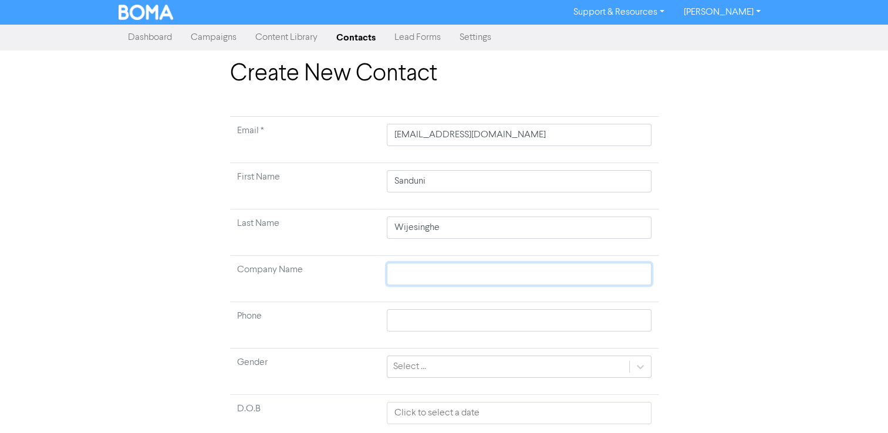
click at [616, 268] on input "text" at bounding box center [519, 274] width 264 height 22
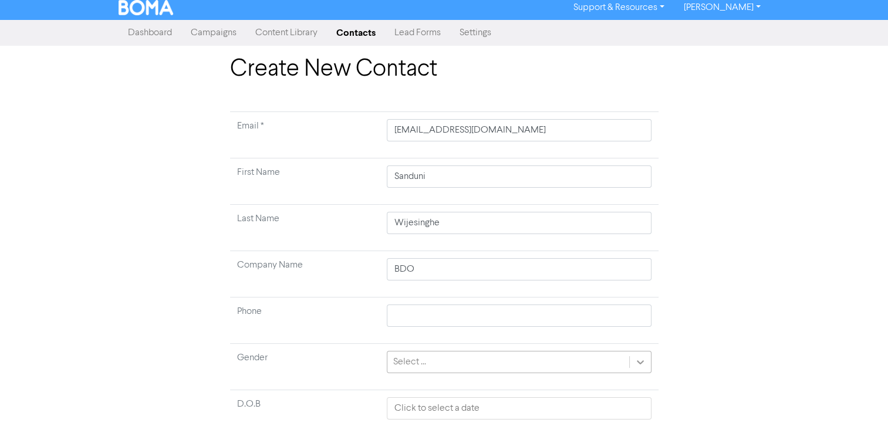
click at [644, 363] on icon at bounding box center [640, 362] width 12 height 12
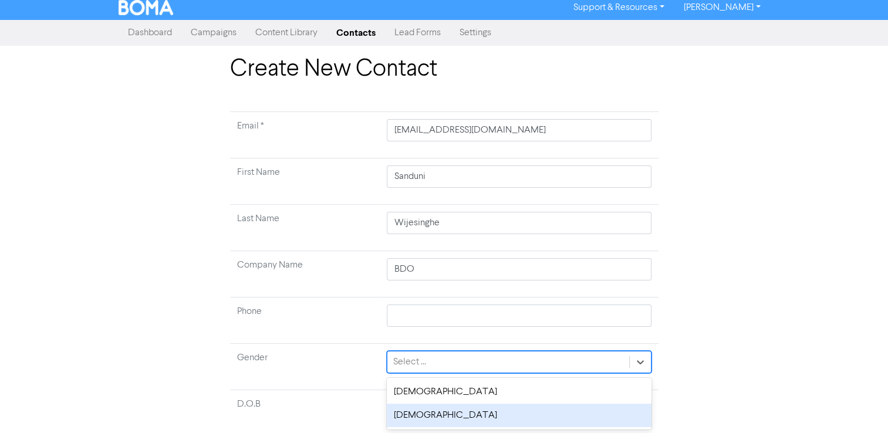
click at [563, 407] on div "[DEMOGRAPHIC_DATA]" at bounding box center [519, 415] width 264 height 23
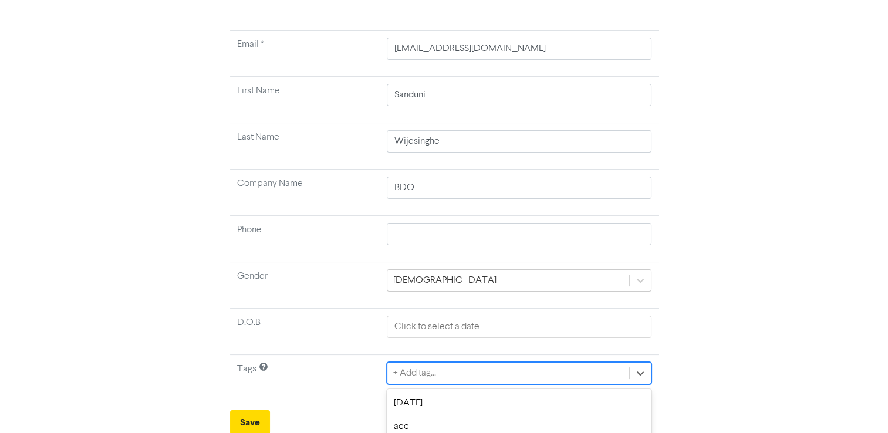
scroll to position [217, 0]
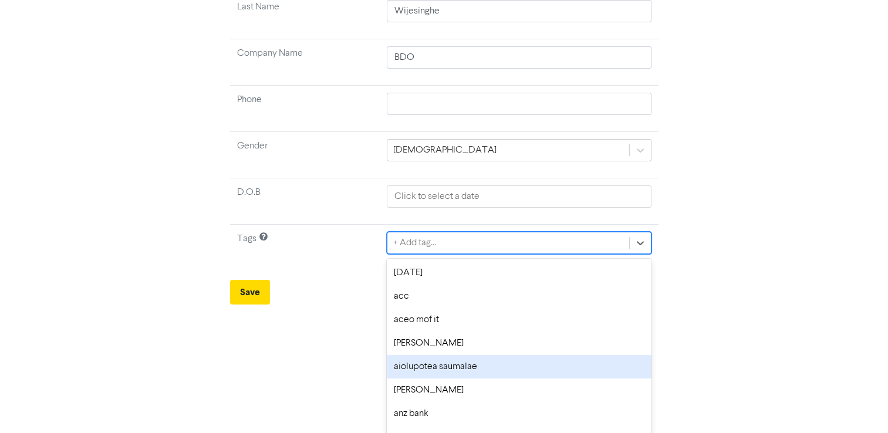
click at [406, 254] on div "option aiolupotea saumalae focused, 5 of 174. 174 results available. Use Up and…" at bounding box center [519, 243] width 264 height 22
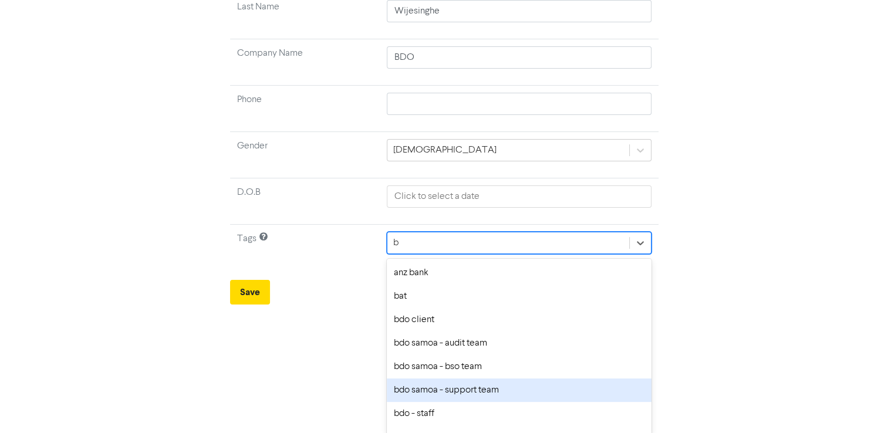
click at [438, 400] on div "bdo samoa - support team" at bounding box center [519, 390] width 264 height 23
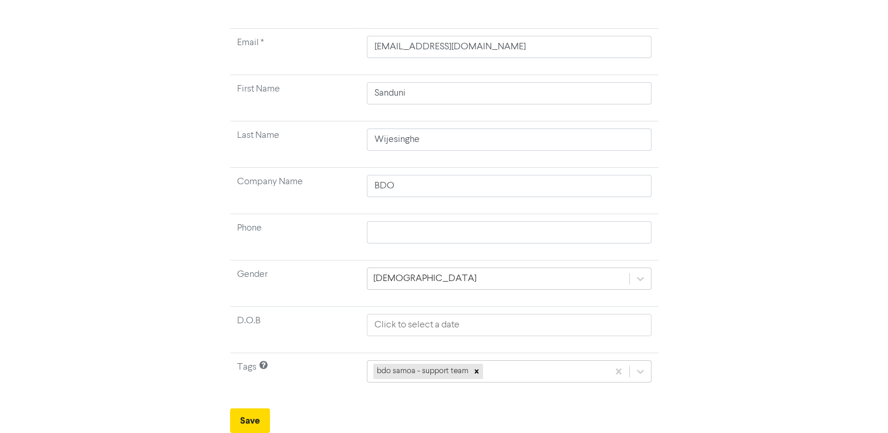
scroll to position [86, 0]
click at [479, 372] on icon at bounding box center [476, 373] width 8 height 8
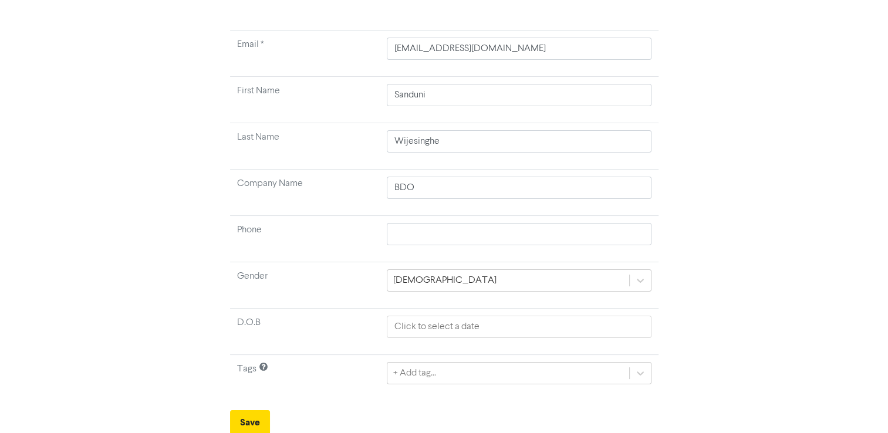
click at [479, 372] on div "+ Add tag..." at bounding box center [519, 373] width 264 height 22
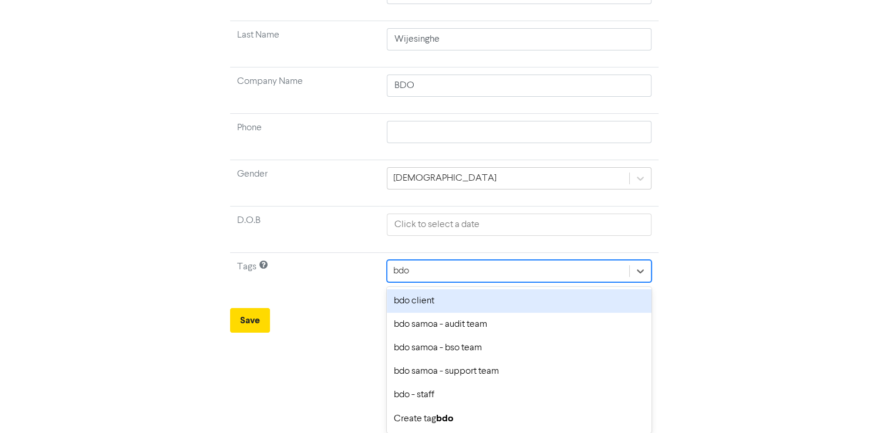
scroll to position [187, 0]
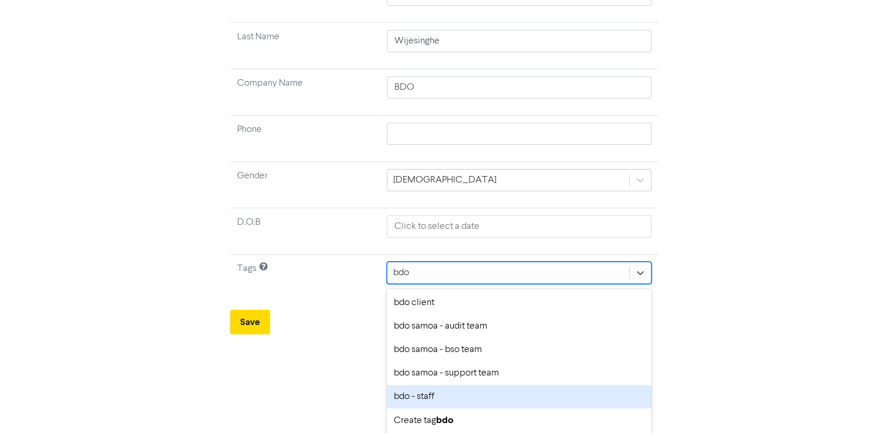
click at [424, 393] on div "bdo - staff" at bounding box center [519, 396] width 264 height 23
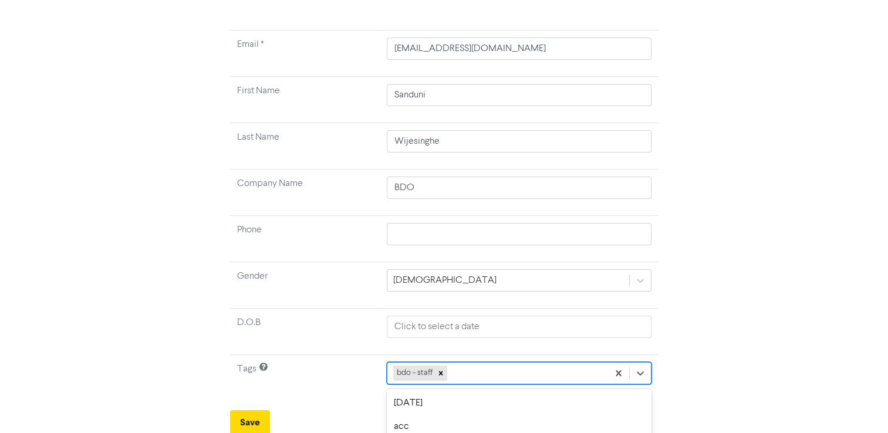
click at [485, 369] on div "option aiolupotea saumalae focused, 5 of 174. 173 results available. Use Up and…" at bounding box center [519, 373] width 264 height 22
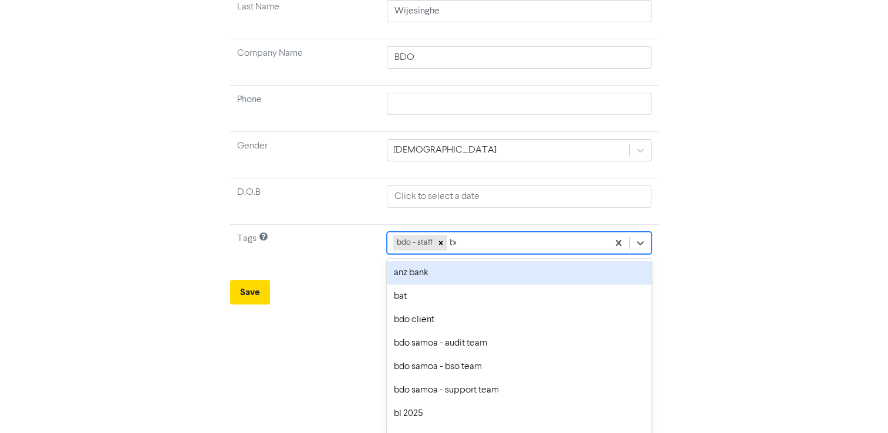
scroll to position [163, 0]
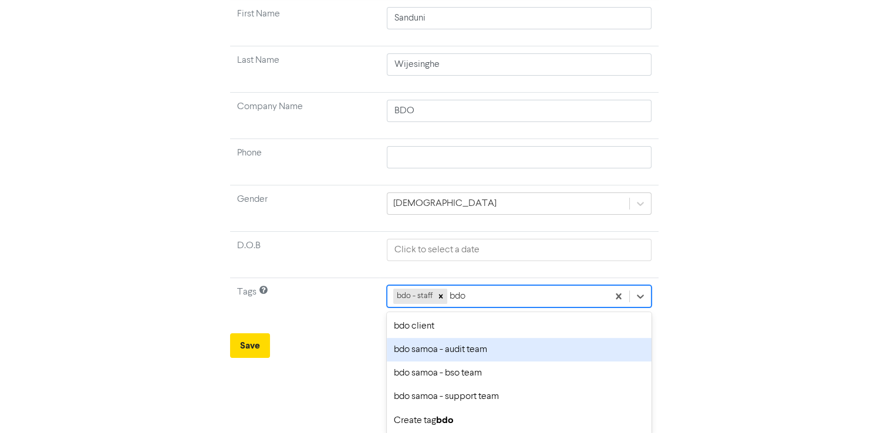
click at [473, 351] on div "bdo samoa - audit team" at bounding box center [519, 349] width 264 height 23
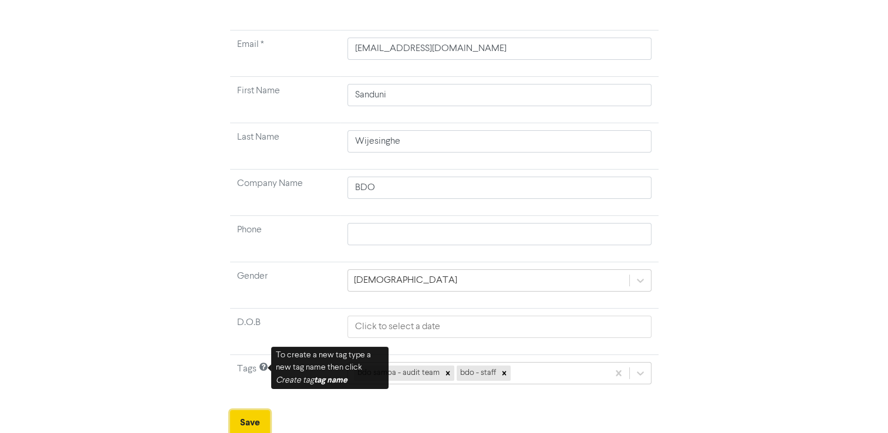
click at [251, 417] on button "Save" at bounding box center [250, 422] width 40 height 25
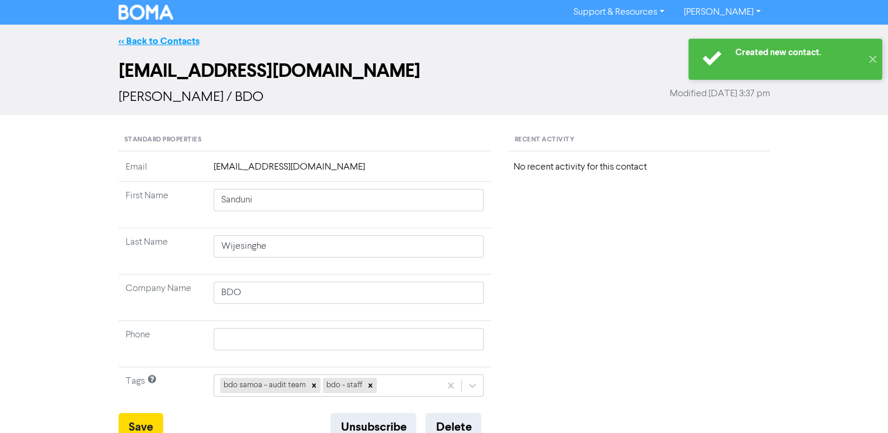
click at [180, 43] on link "<< Back to Contacts" at bounding box center [159, 41] width 81 height 12
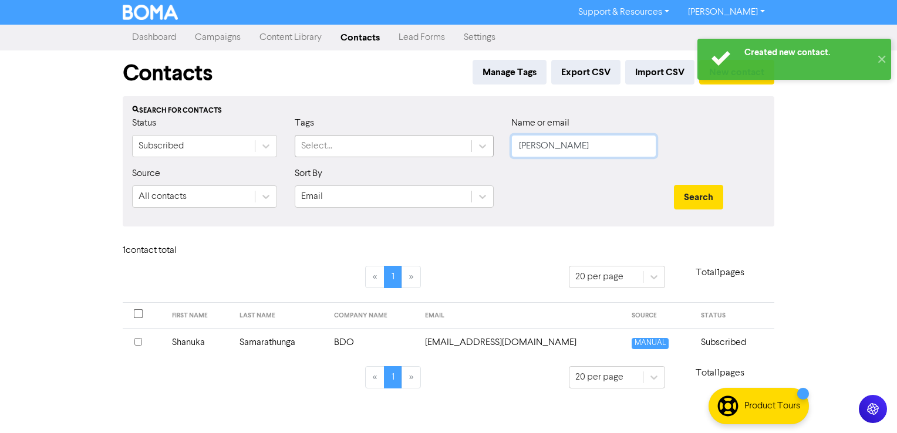
drag, startPoint x: 592, startPoint y: 147, endPoint x: 403, endPoint y: 147, distance: 189.0
click at [403, 147] on div "Status Subscribed Tags Select... Name or email [PERSON_NAME]" at bounding box center [448, 141] width 650 height 50
click at [674, 185] on button "Search" at bounding box center [698, 197] width 49 height 25
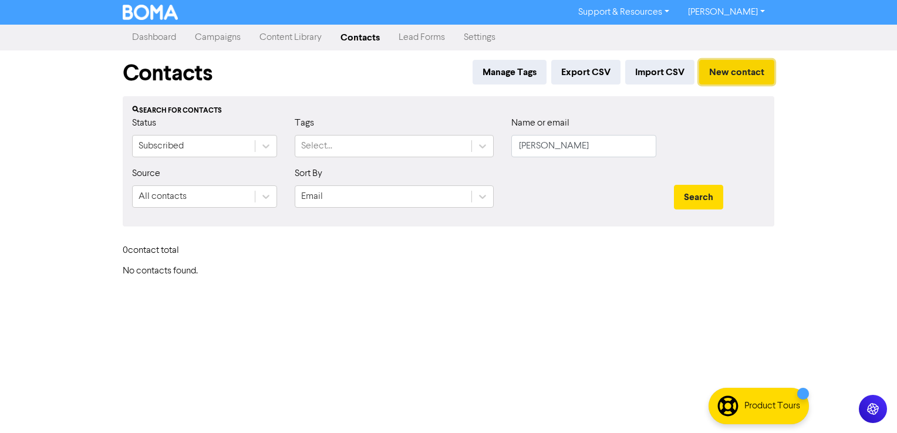
click at [751, 74] on button "New contact" at bounding box center [736, 72] width 75 height 25
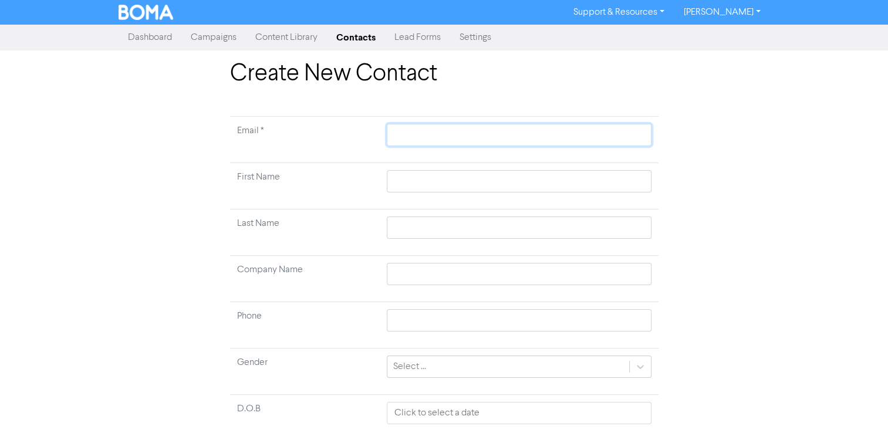
click at [474, 136] on input "text" at bounding box center [519, 135] width 264 height 22
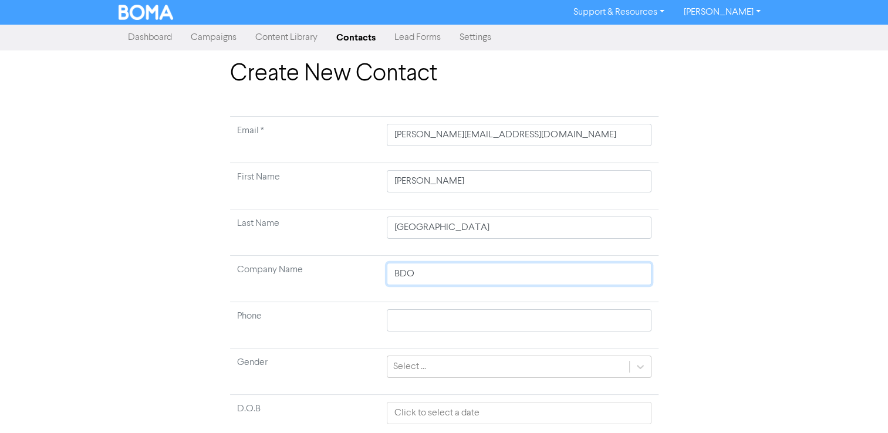
scroll to position [59, 0]
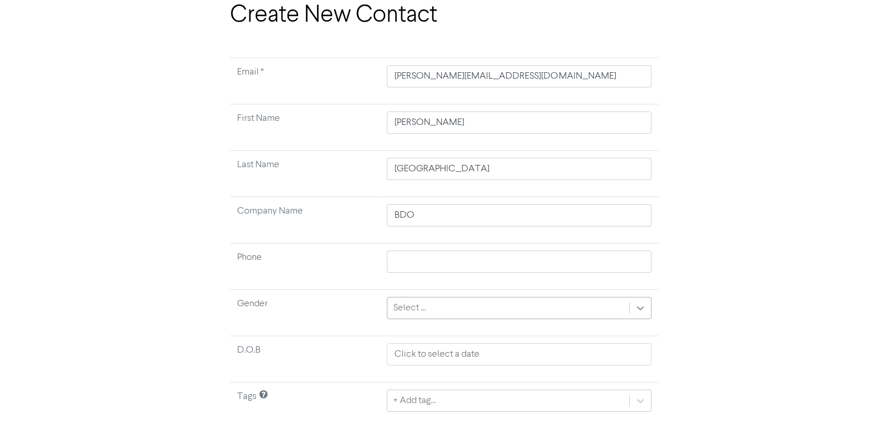
click at [634, 309] on icon at bounding box center [640, 308] width 12 height 12
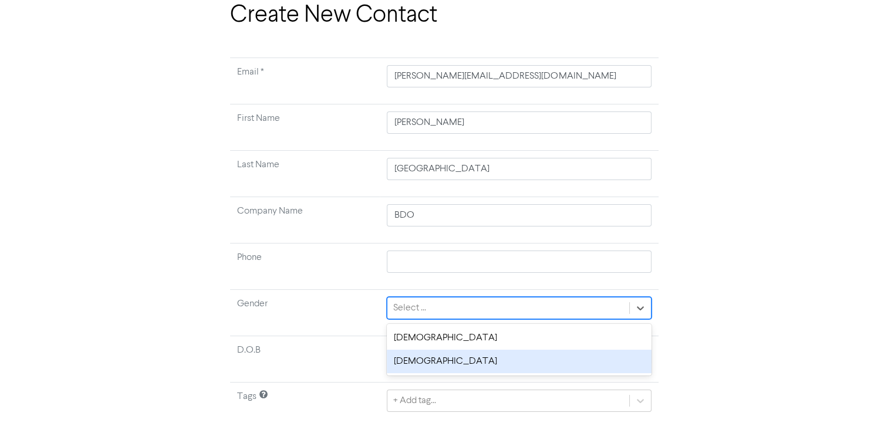
click at [575, 352] on div "[DEMOGRAPHIC_DATA]" at bounding box center [519, 361] width 264 height 23
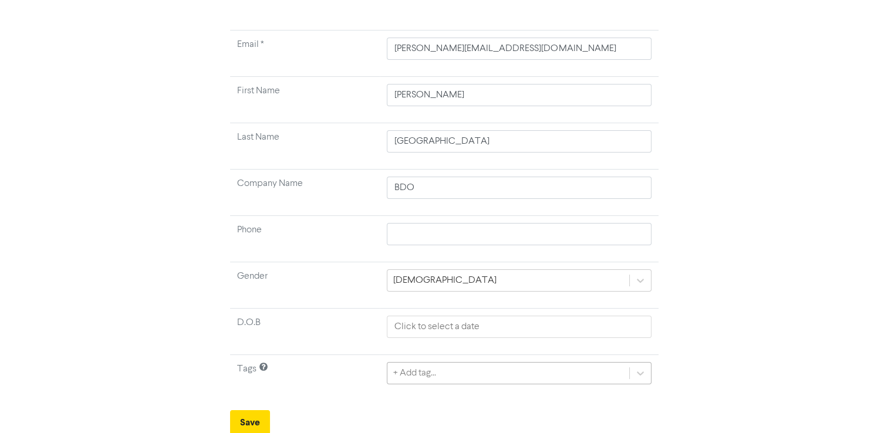
click at [533, 370] on div "+ Add tag..." at bounding box center [519, 373] width 264 height 22
click at [468, 374] on icon at bounding box center [467, 373] width 8 height 8
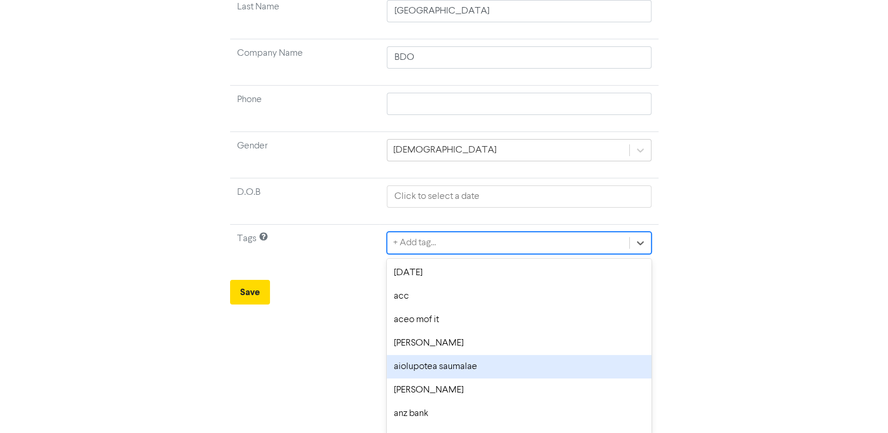
click at [468, 254] on div "option aiolupotea saumalae focused, 5 of 174. 174 results available. Use Up and…" at bounding box center [519, 243] width 264 height 22
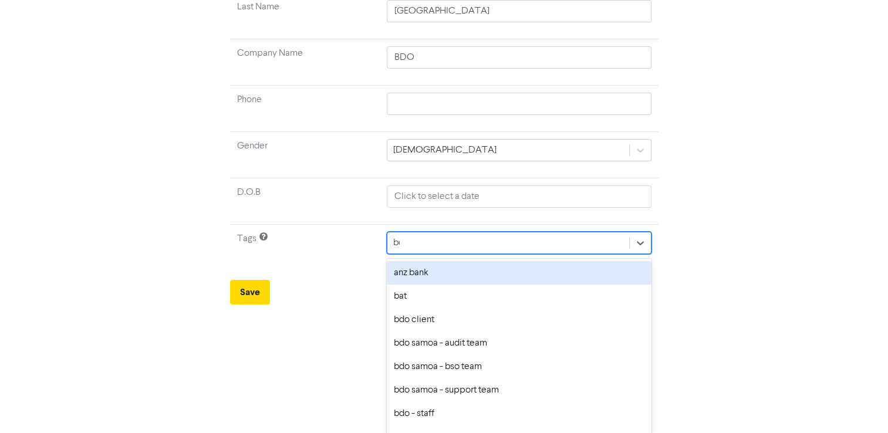
scroll to position [187, 0]
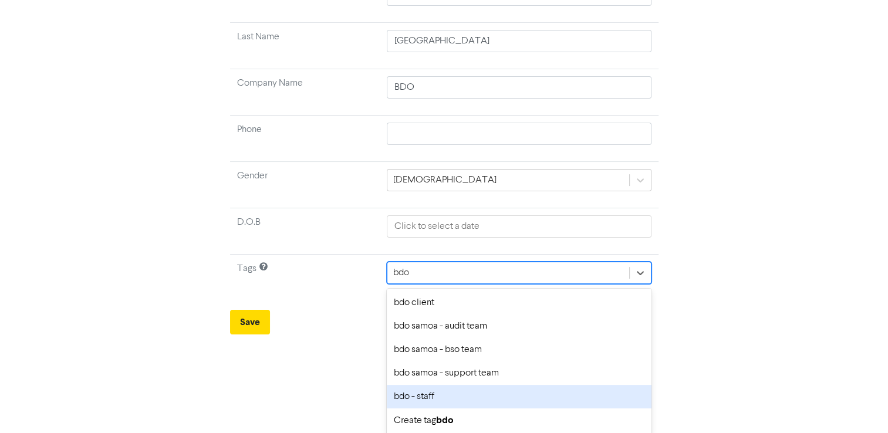
click at [423, 400] on div "bdo - staff" at bounding box center [519, 396] width 264 height 23
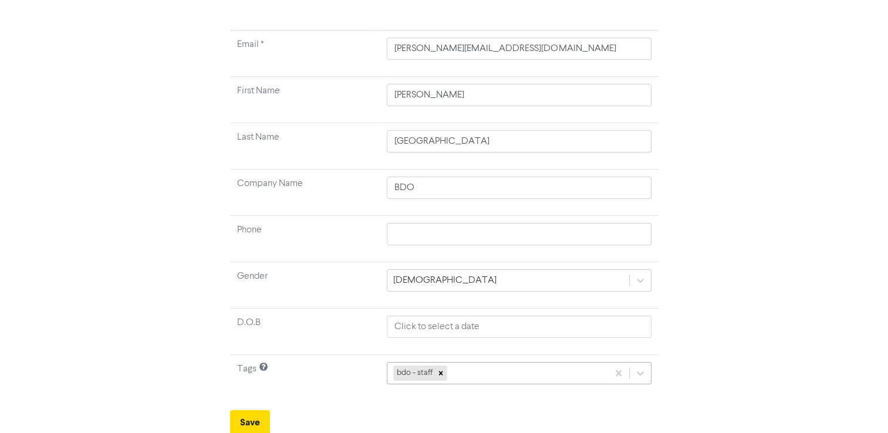
click at [481, 371] on div "bdo - staff" at bounding box center [519, 373] width 264 height 22
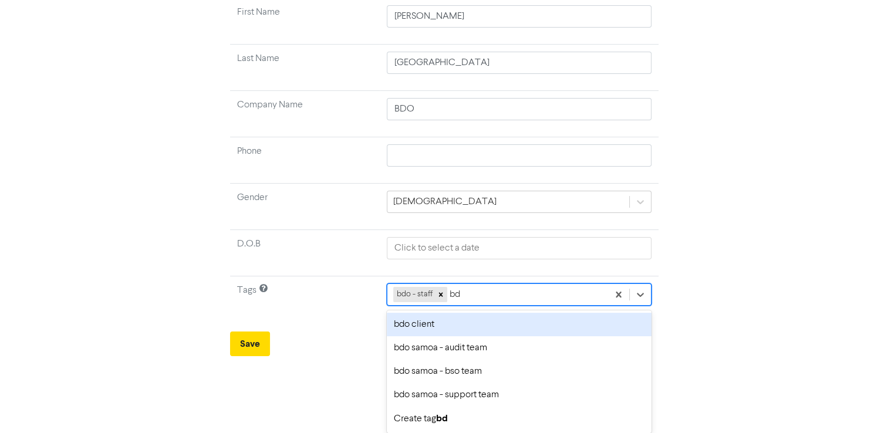
scroll to position [163, 0]
click at [481, 371] on div "bdo samoa - bso team" at bounding box center [519, 373] width 264 height 23
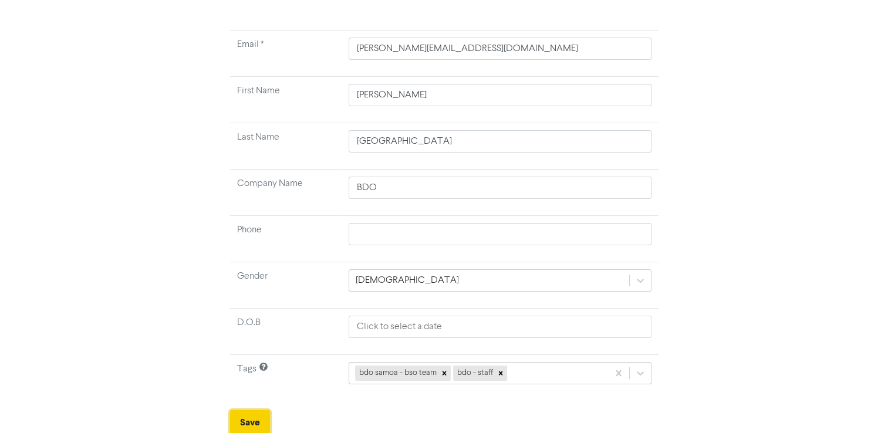
click at [259, 419] on button "Save" at bounding box center [250, 422] width 40 height 25
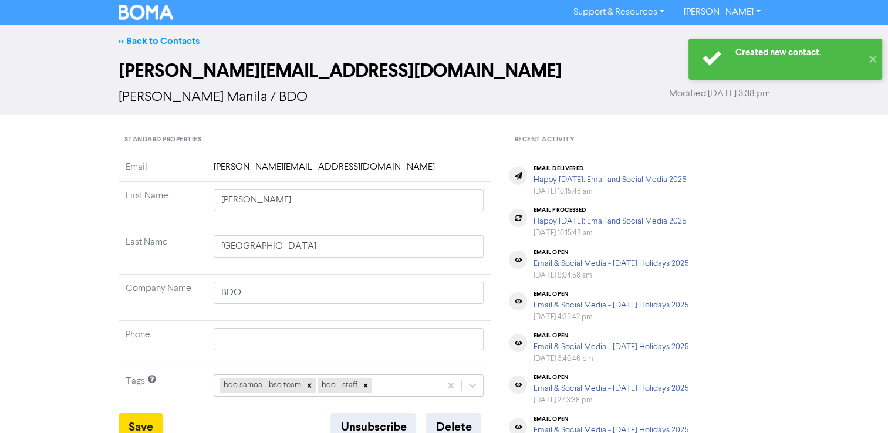
click at [156, 40] on link "<< Back to Contacts" at bounding box center [159, 41] width 81 height 12
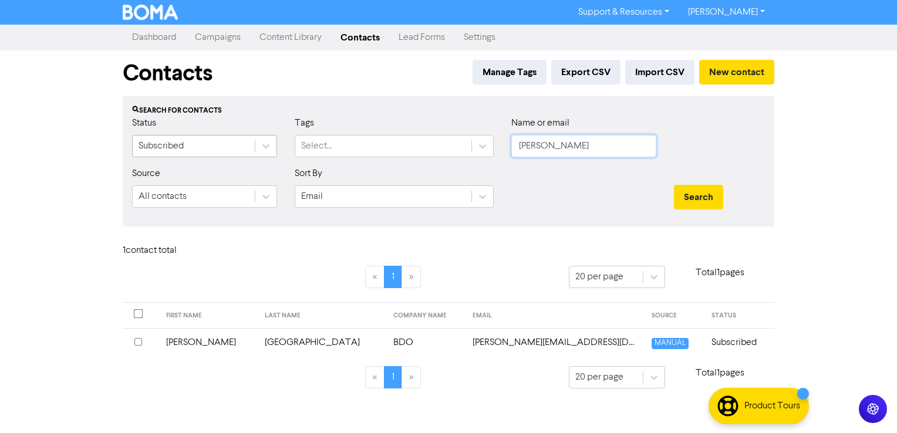
drag, startPoint x: 556, startPoint y: 143, endPoint x: 264, endPoint y: 135, distance: 292.4
click at [264, 135] on div "Status Subscribed Tags Select... Name or email [PERSON_NAME]" at bounding box center [448, 141] width 650 height 50
click at [674, 185] on button "Search" at bounding box center [698, 197] width 49 height 25
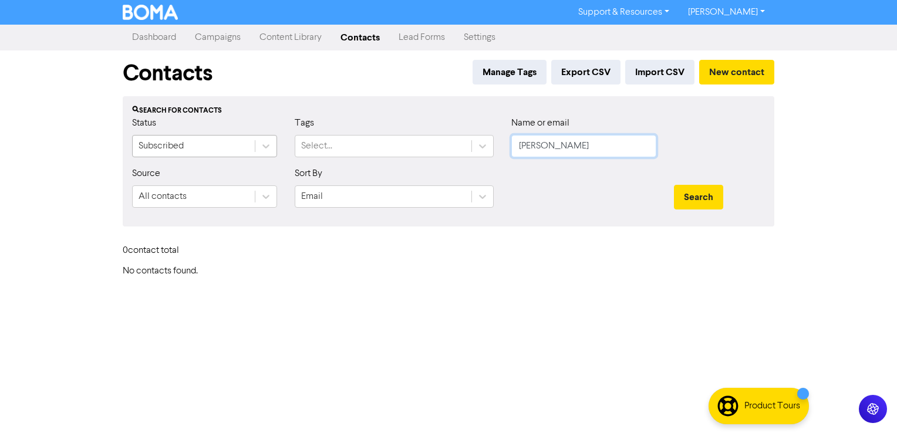
drag, startPoint x: 590, startPoint y: 147, endPoint x: 148, endPoint y: 142, distance: 442.0
click at [148, 142] on div "Status Subscribed Tags Select... Name or email [PERSON_NAME]" at bounding box center [448, 141] width 650 height 50
click at [674, 185] on button "Search" at bounding box center [698, 197] width 49 height 25
drag, startPoint x: 585, startPoint y: 147, endPoint x: 416, endPoint y: 139, distance: 169.2
click at [416, 139] on div "Status Subscribed Tags Select... Name or email CLAIRES" at bounding box center [448, 141] width 650 height 50
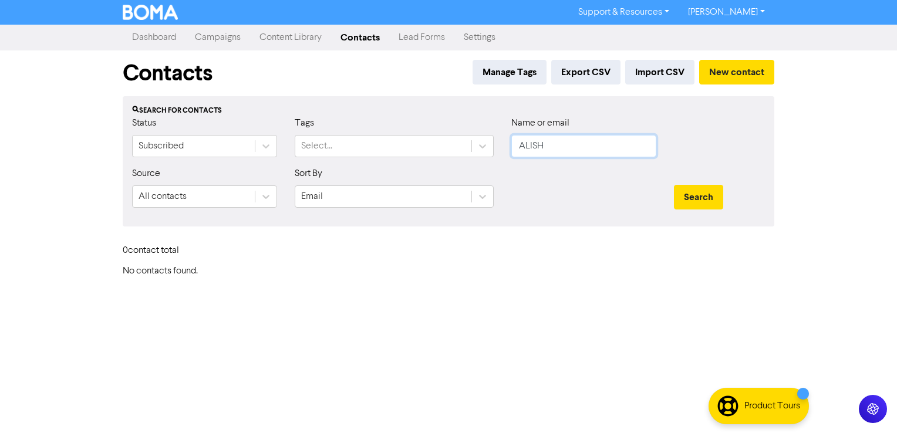
click at [674, 185] on button "Search" at bounding box center [698, 197] width 49 height 25
